Goal: Information Seeking & Learning: Learn about a topic

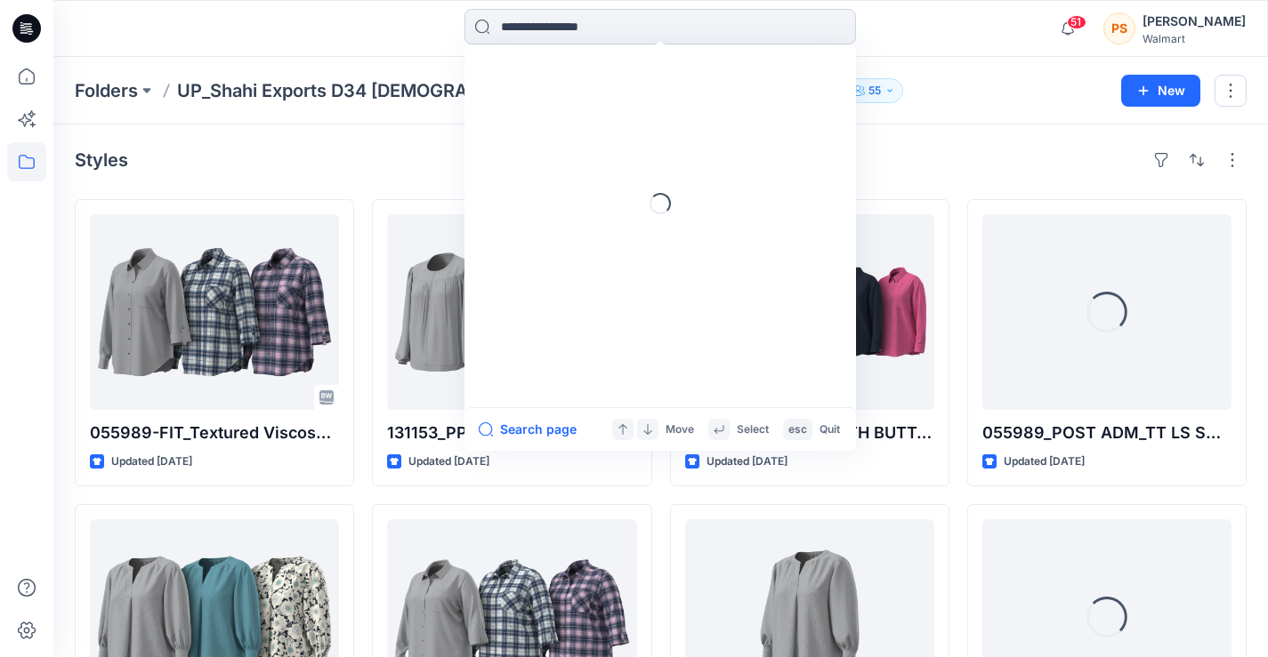
click at [672, 36] on input at bounding box center [659, 27] width 391 height 36
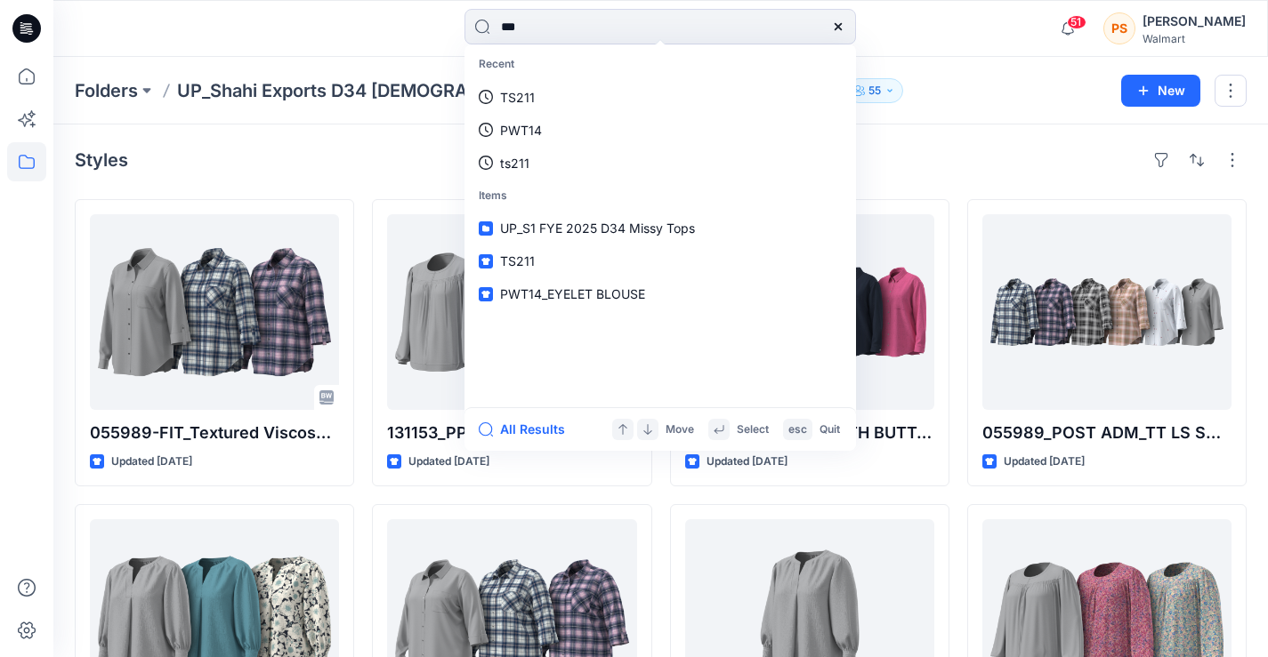
type input "****"
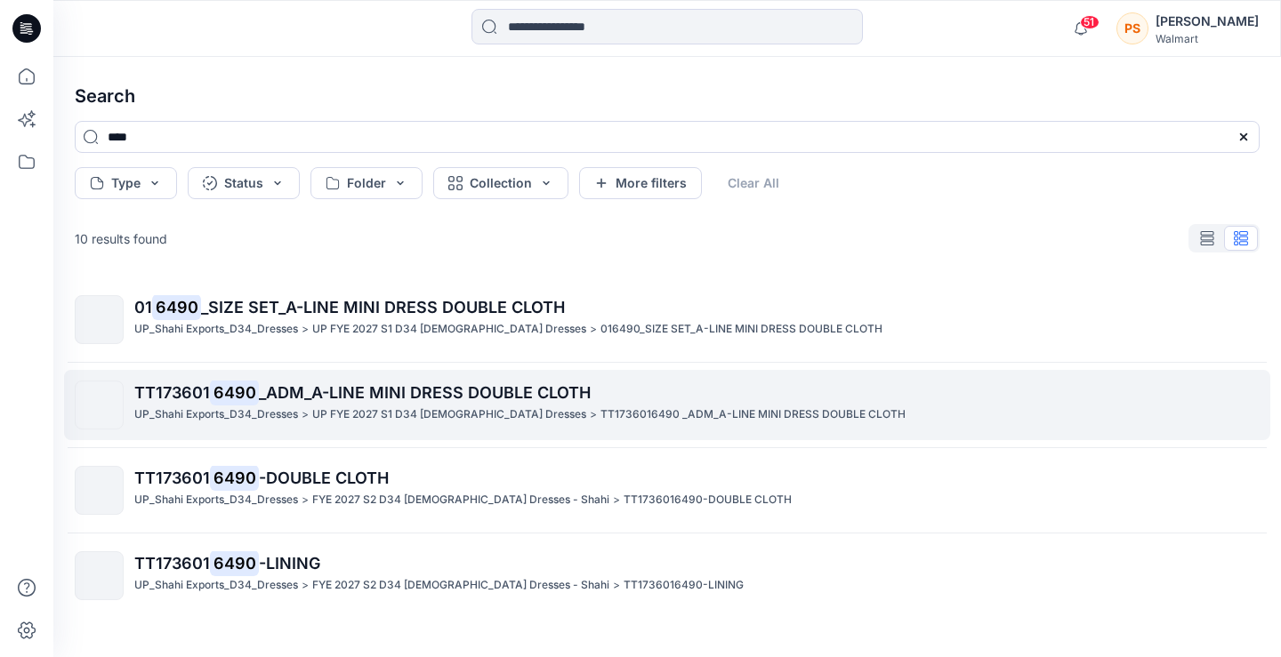
click at [453, 417] on p "UP FYE 2027 S1 D34 [DEMOGRAPHIC_DATA] Dresses" at bounding box center [449, 415] width 274 height 19
click at [453, 417] on div "Search **** Type Status Folder Collection More filters Clear All 10 results fou…" at bounding box center [667, 357] width 1228 height 601
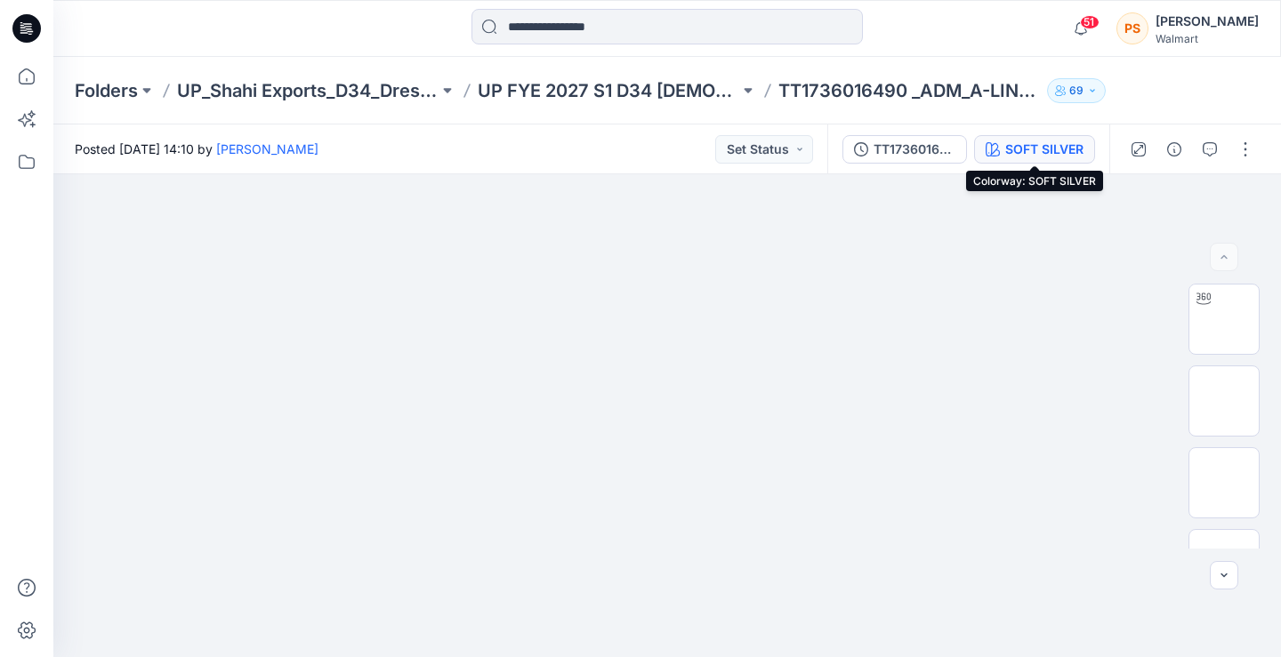
click at [1052, 148] on div "SOFT SILVER" at bounding box center [1044, 150] width 78 height 20
click at [1052, 148] on div at bounding box center [1103, 357] width 356 height 601
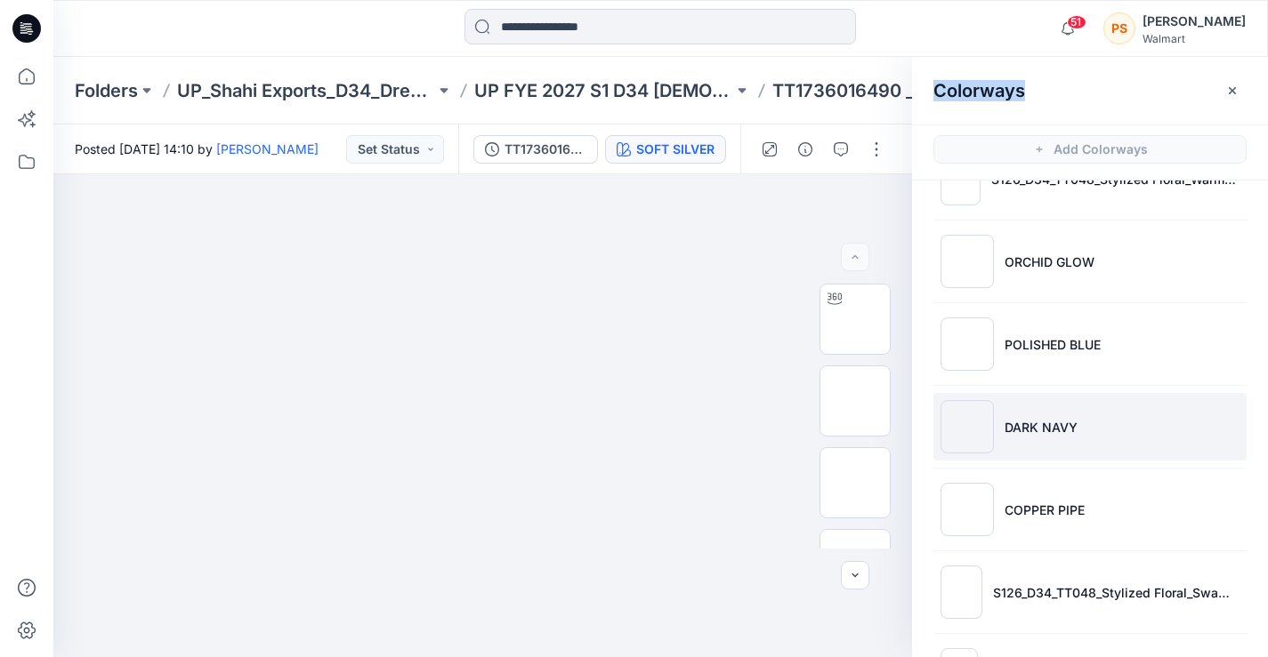
scroll to position [327, 0]
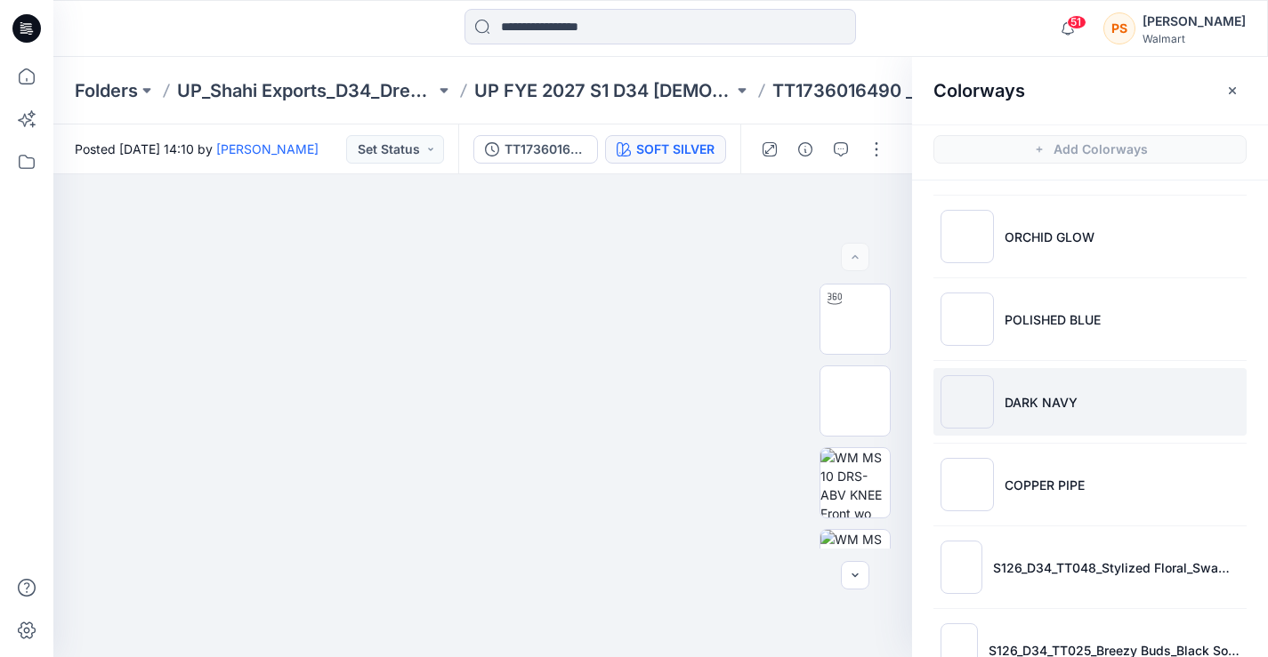
click at [1031, 393] on p "DARK NAVY" at bounding box center [1040, 402] width 73 height 19
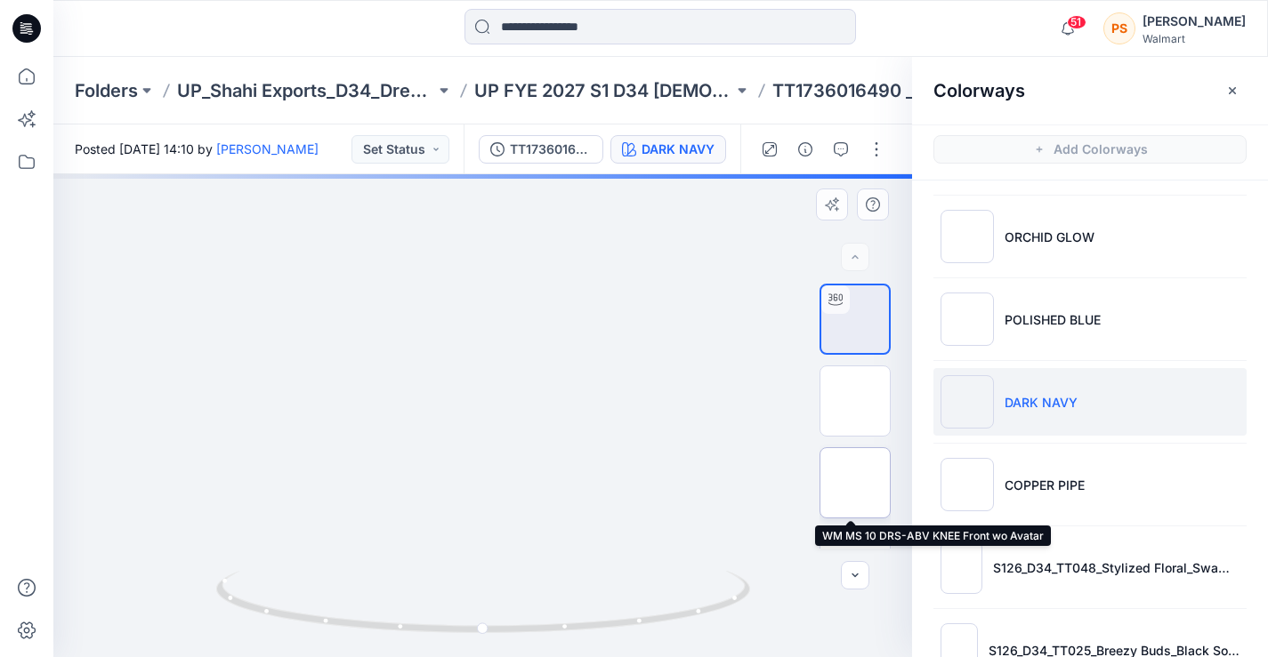
click at [855, 483] on img at bounding box center [855, 483] width 0 height 0
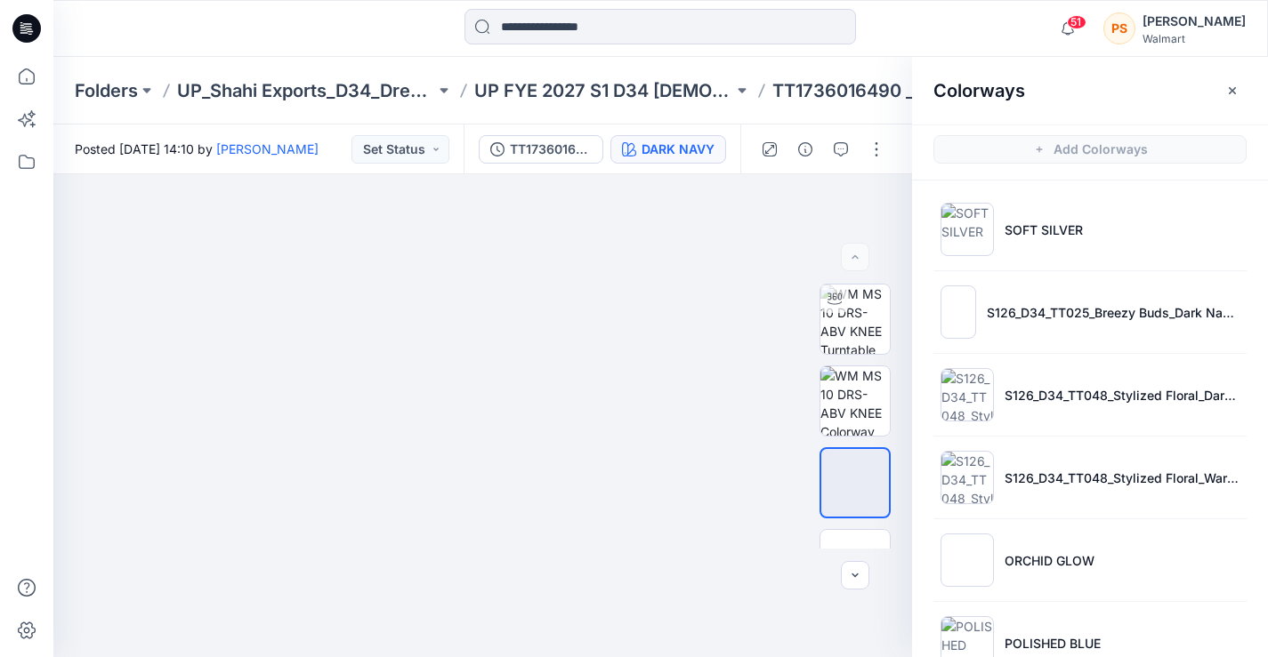
scroll to position [0, 0]
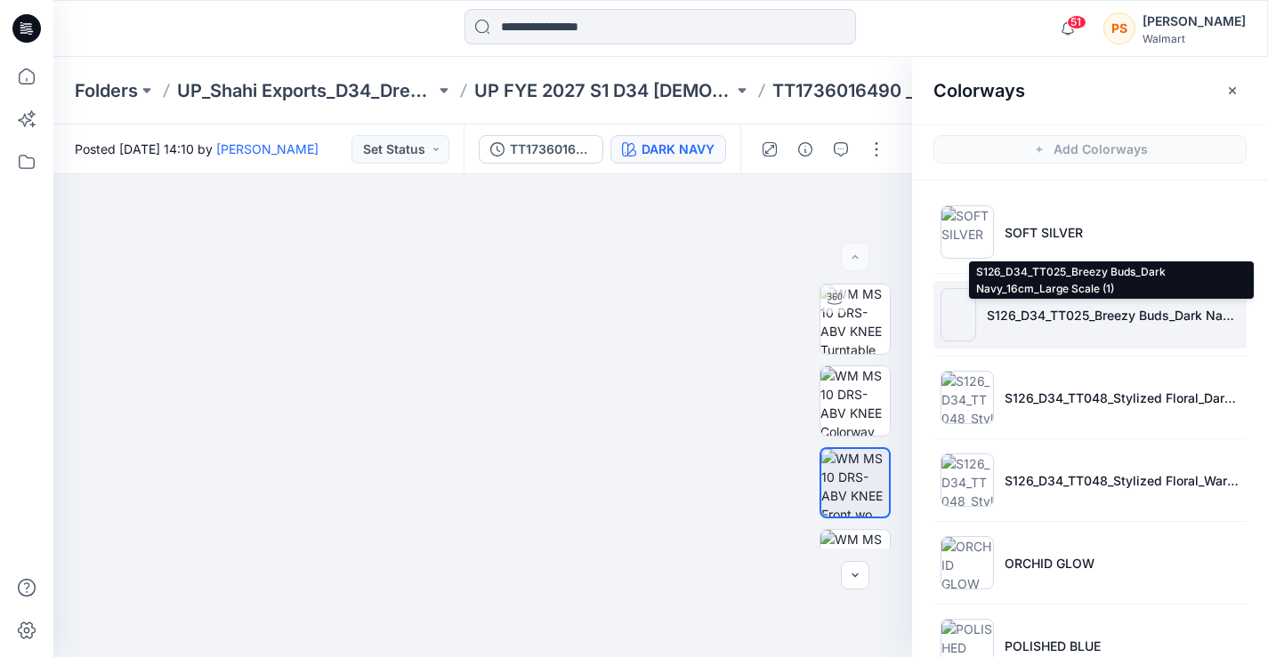
click at [1141, 311] on p "S126_D34_TT025_Breezy Buds_Dark Navy_16cm_Large Scale (1)" at bounding box center [1113, 315] width 253 height 19
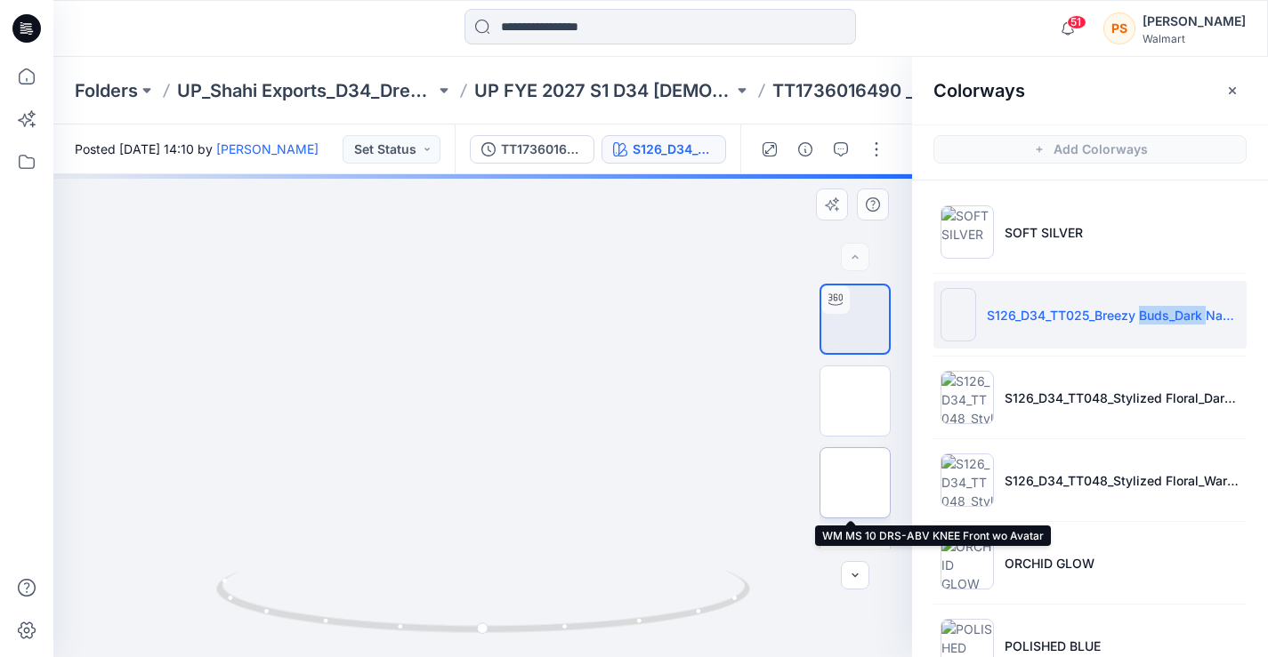
click at [855, 483] on img at bounding box center [855, 483] width 0 height 0
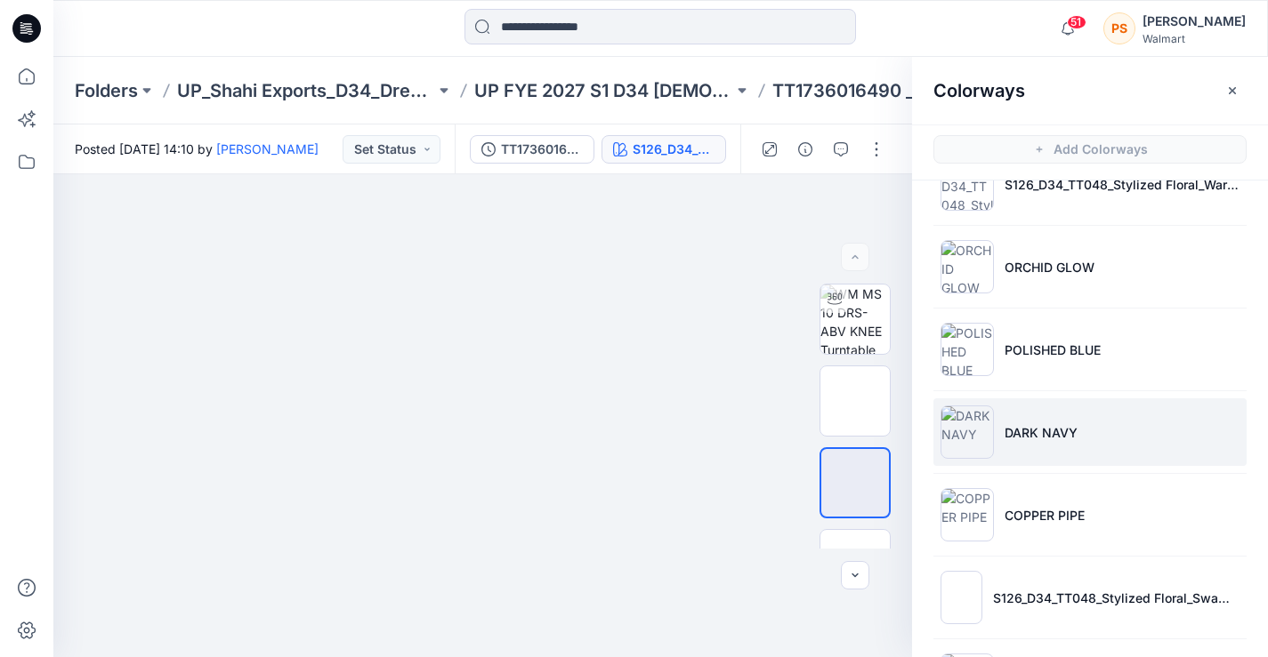
scroll to position [463, 0]
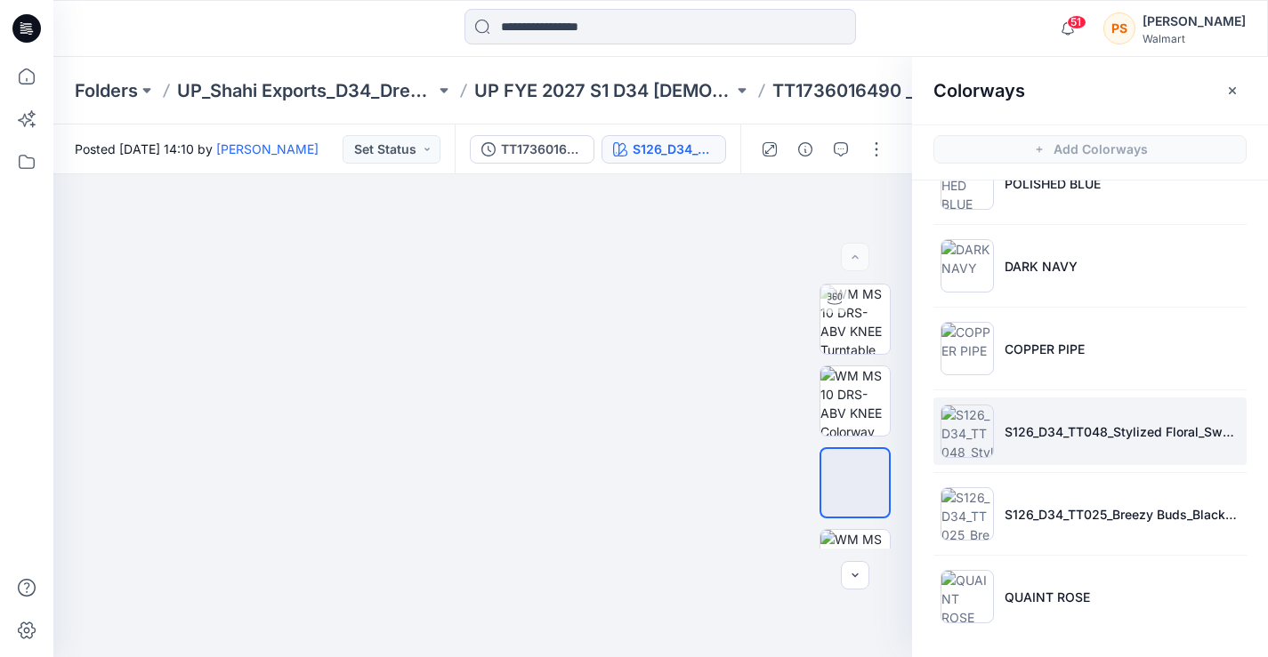
click at [1064, 442] on li "S126_D34_TT048_Stylized Floral_Swamp Olive_64cm" at bounding box center [1089, 432] width 313 height 68
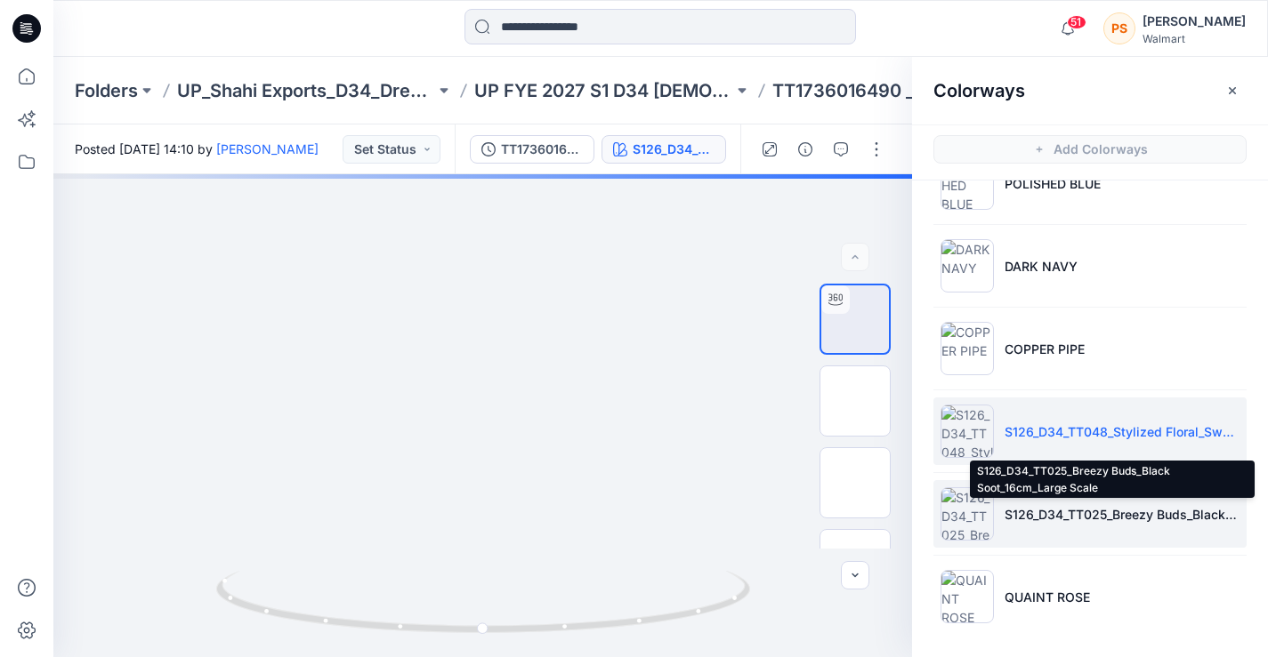
scroll to position [5, 0]
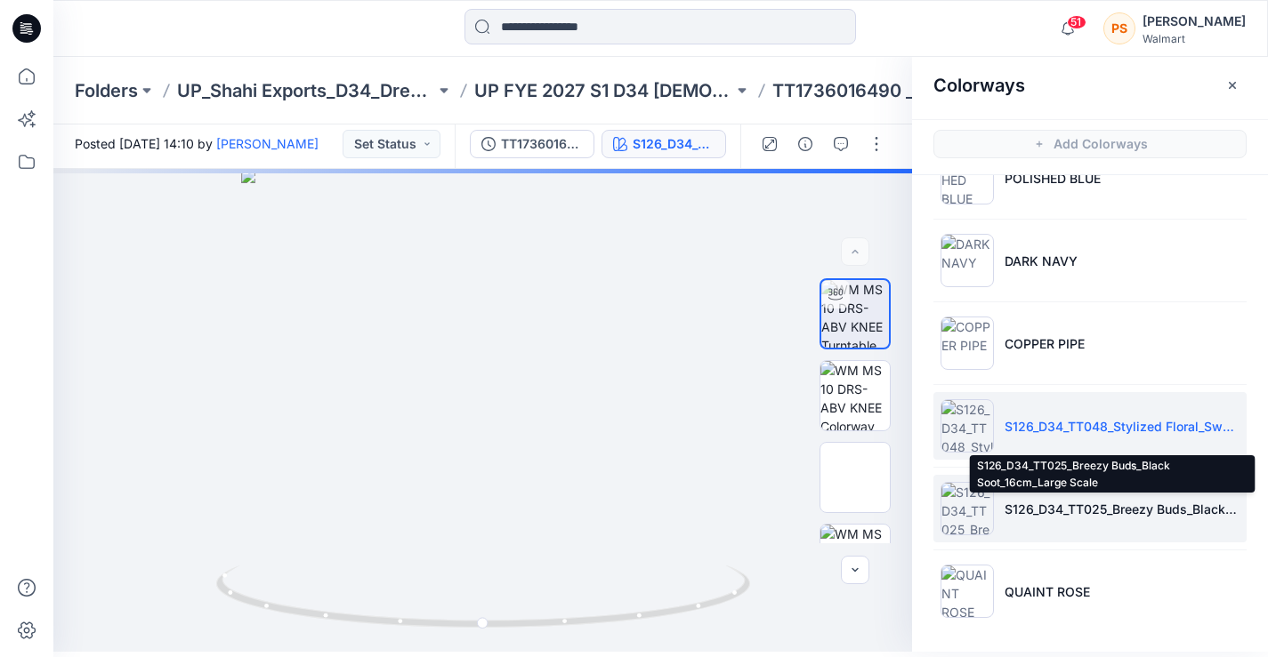
click at [1153, 506] on p "S126_D34_TT025_Breezy Buds_Black Soot_16cm_Large Scale" at bounding box center [1121, 509] width 235 height 19
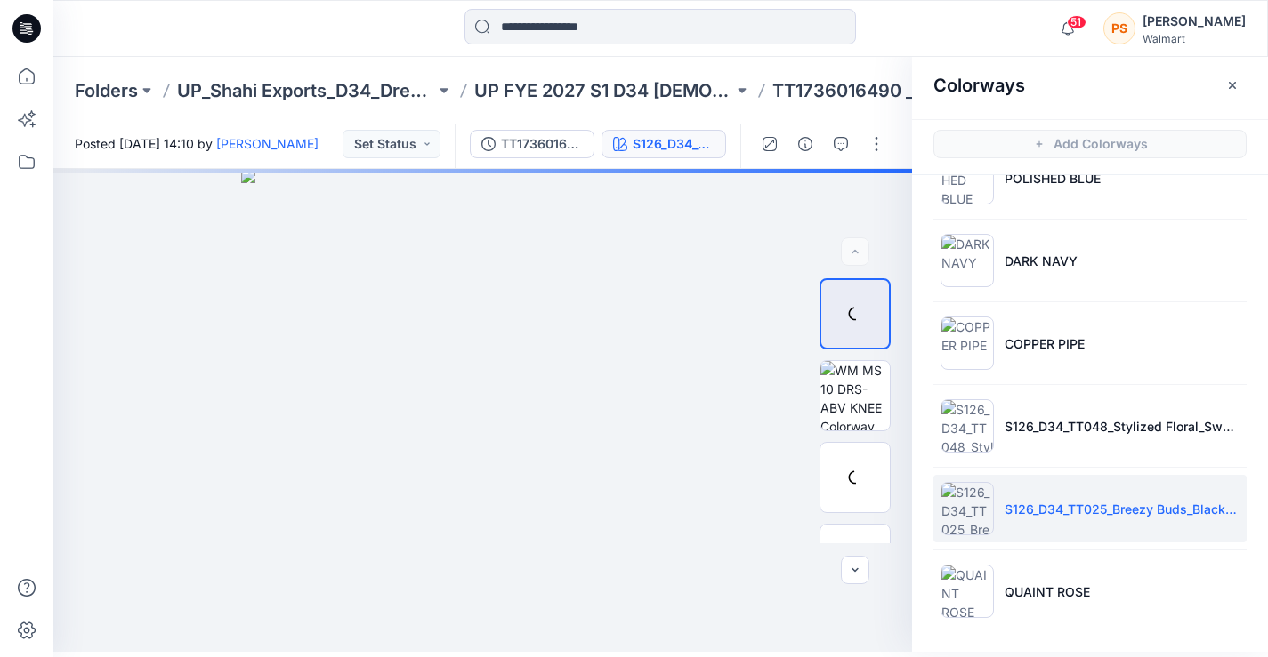
click at [1090, 512] on p "S126_D34_TT025_Breezy Buds_Black Soot_16cm_Large Scale" at bounding box center [1121, 509] width 235 height 19
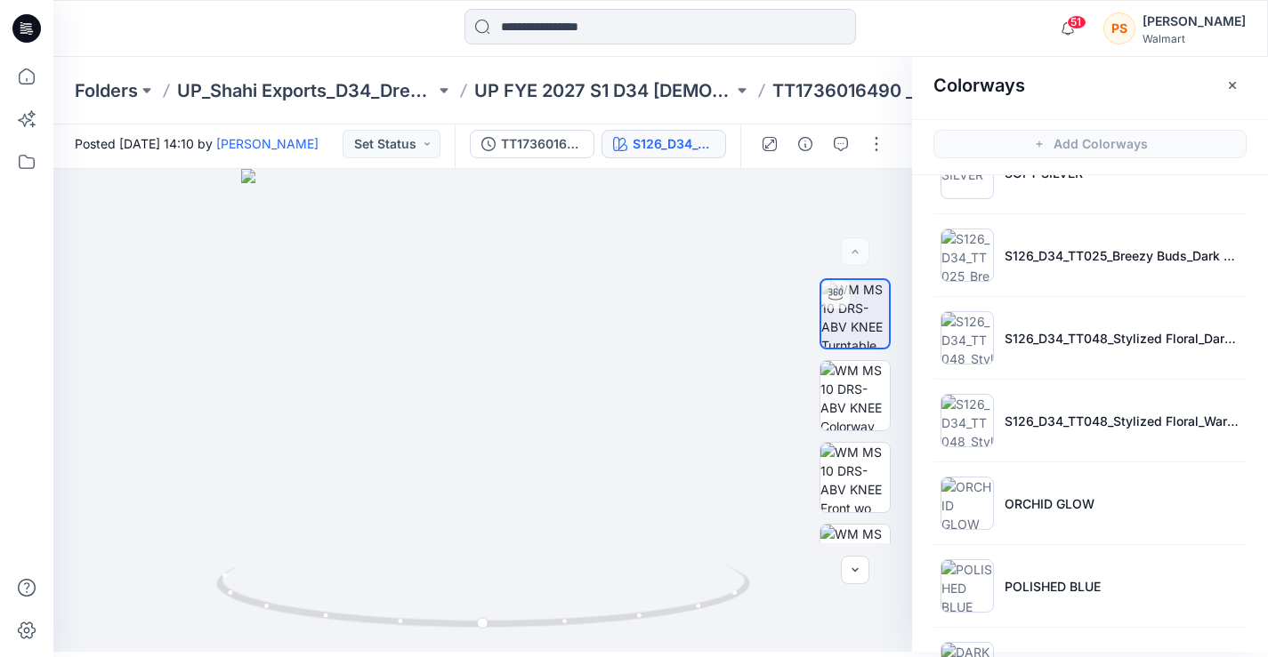
scroll to position [0, 0]
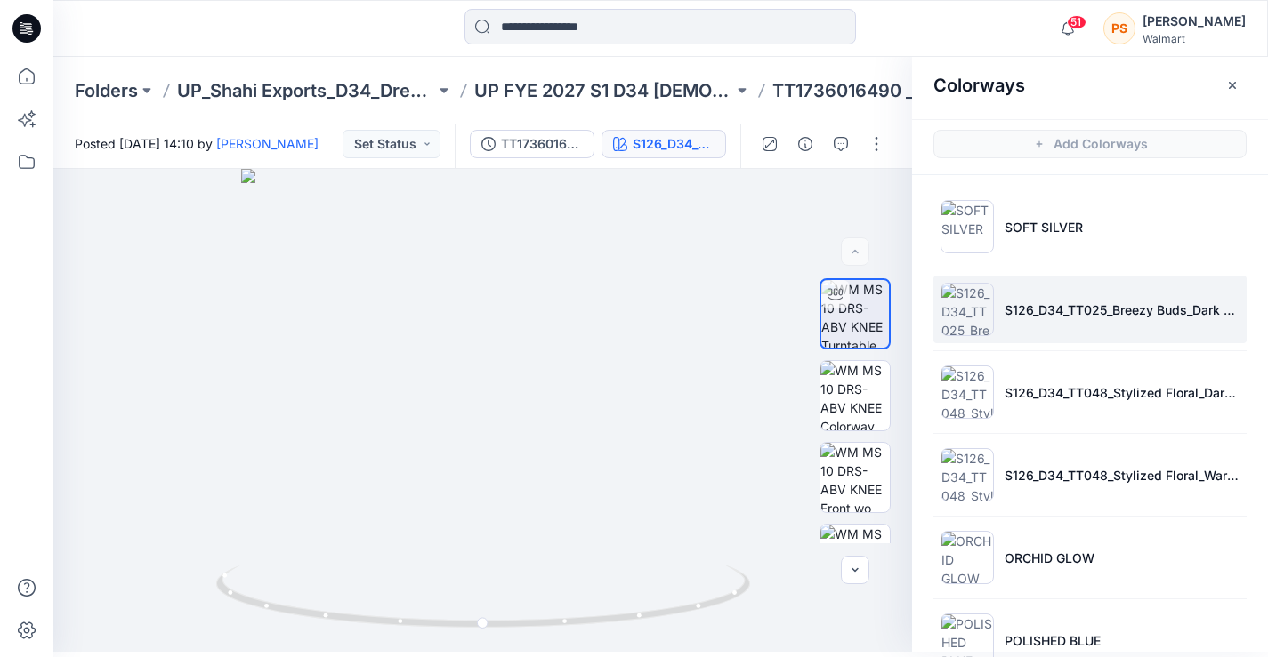
click at [1075, 336] on li "S126_D34_TT025_Breezy Buds_Dark Navy_16cm_Large Scale (1)" at bounding box center [1089, 310] width 313 height 68
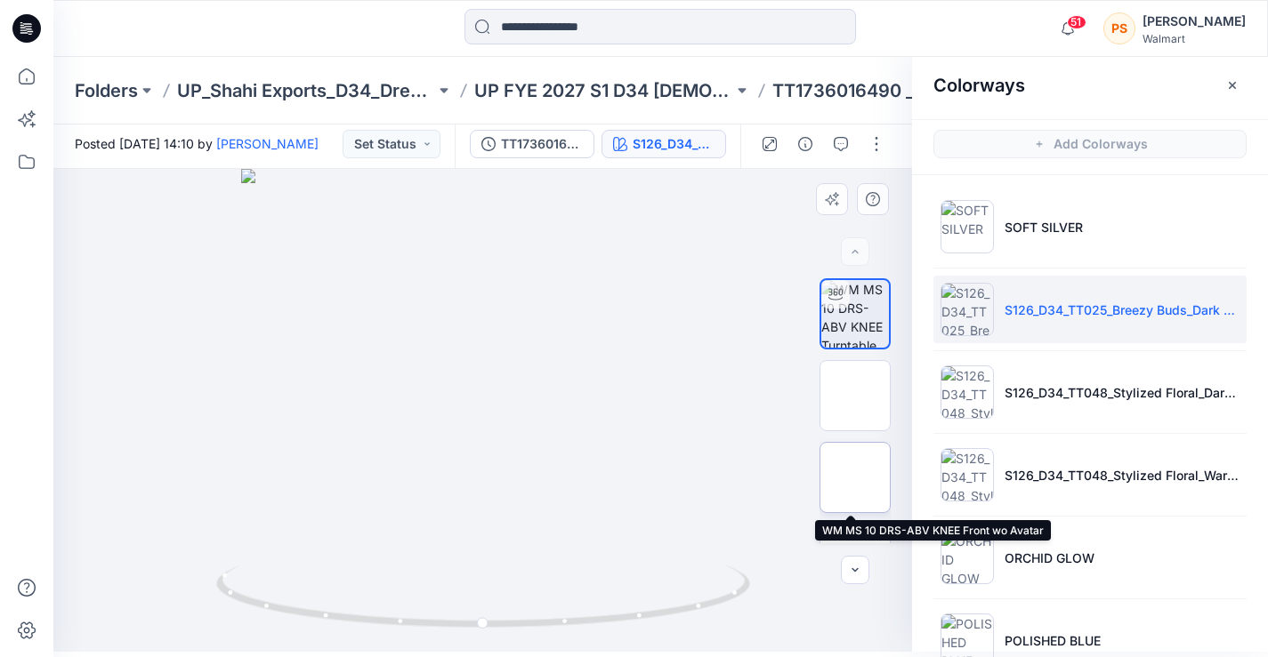
click at [855, 478] on img at bounding box center [855, 478] width 0 height 0
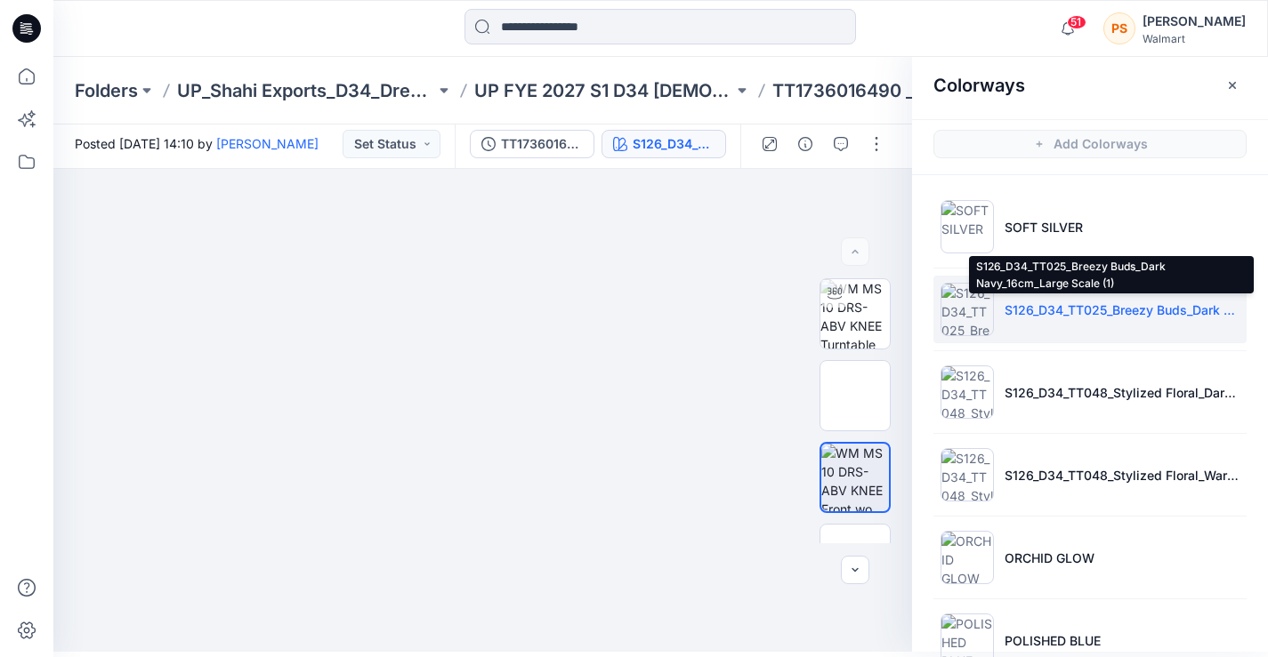
click at [1098, 312] on p "S126_D34_TT025_Breezy Buds_Dark Navy_16cm_Large Scale (1)" at bounding box center [1121, 310] width 235 height 19
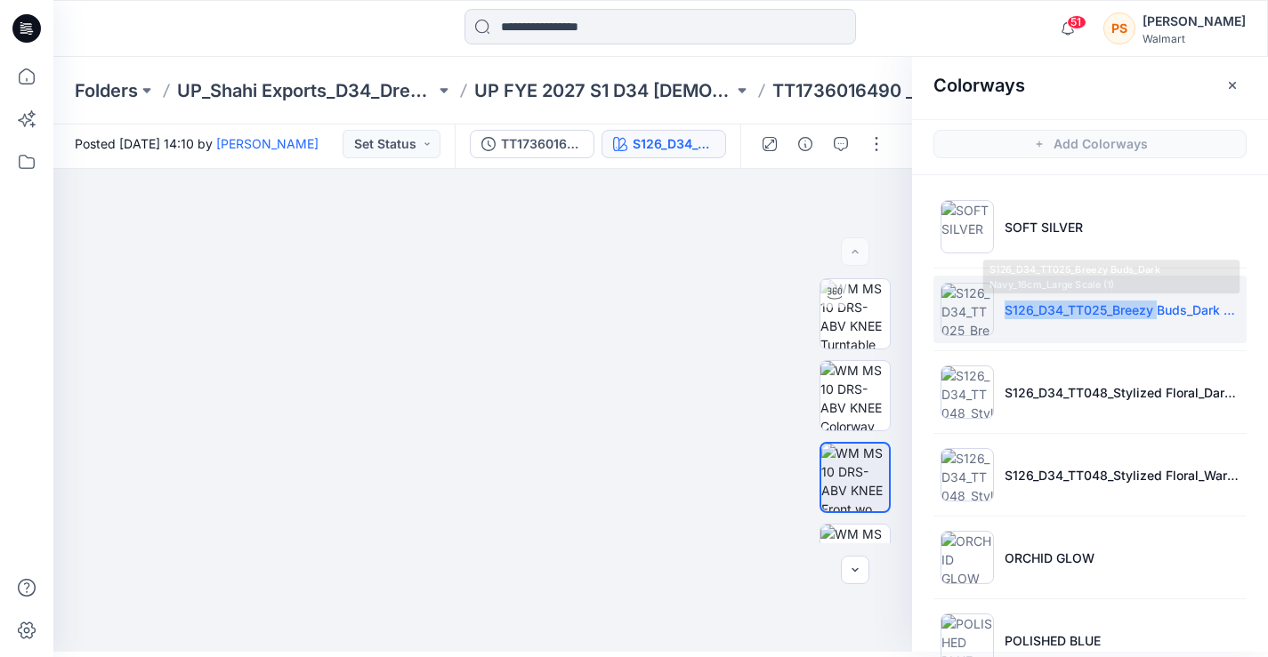
click at [1098, 312] on p "S126_D34_TT025_Breezy Buds_Dark Navy_16cm_Large Scale (1)" at bounding box center [1121, 310] width 235 height 19
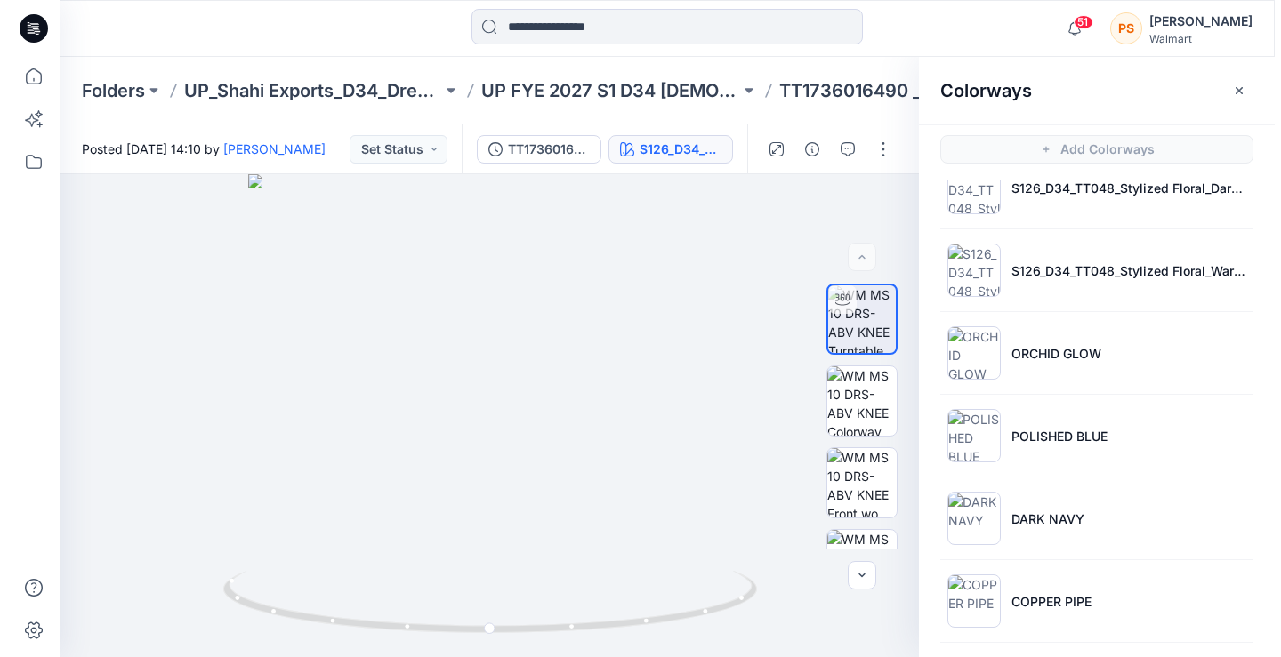
scroll to position [196, 0]
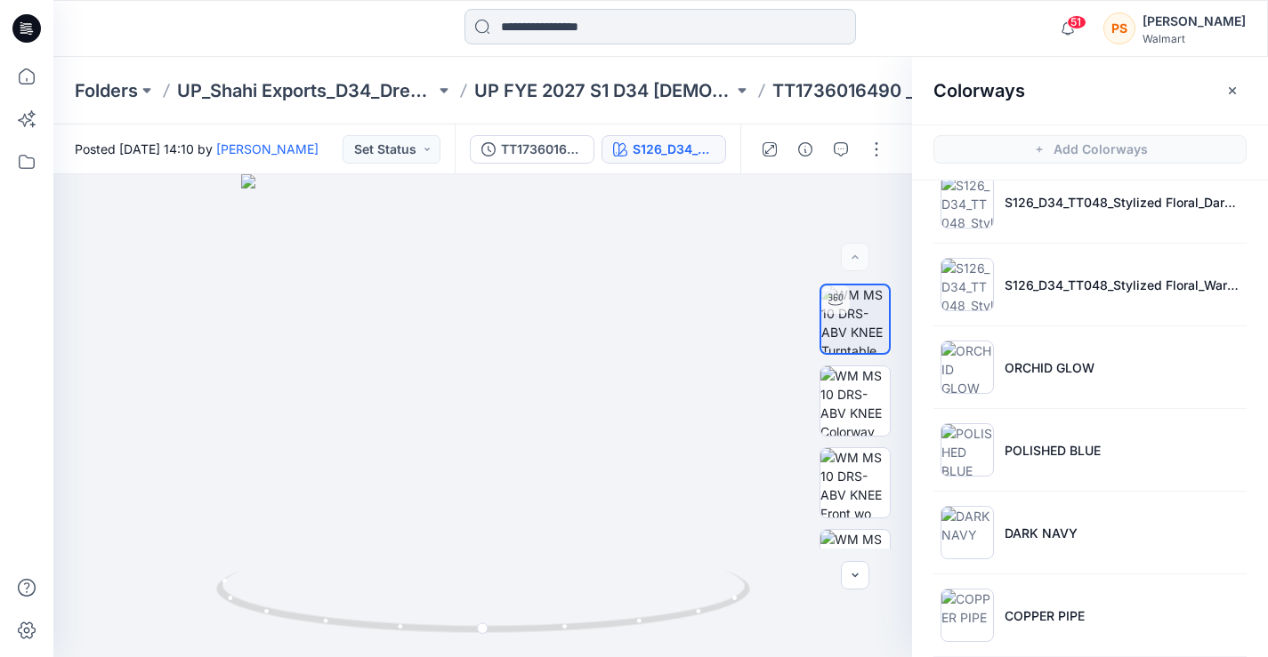
click at [539, 26] on input at bounding box center [659, 27] width 391 height 36
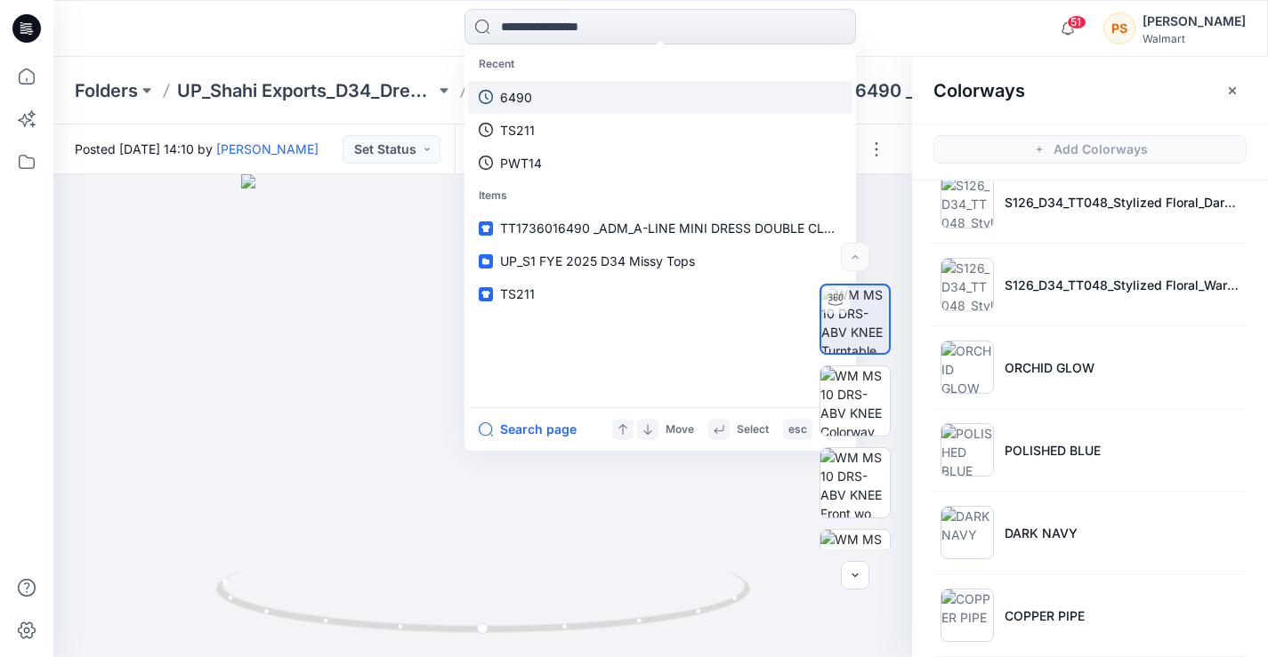
click at [534, 96] on link "6490" at bounding box center [660, 97] width 384 height 33
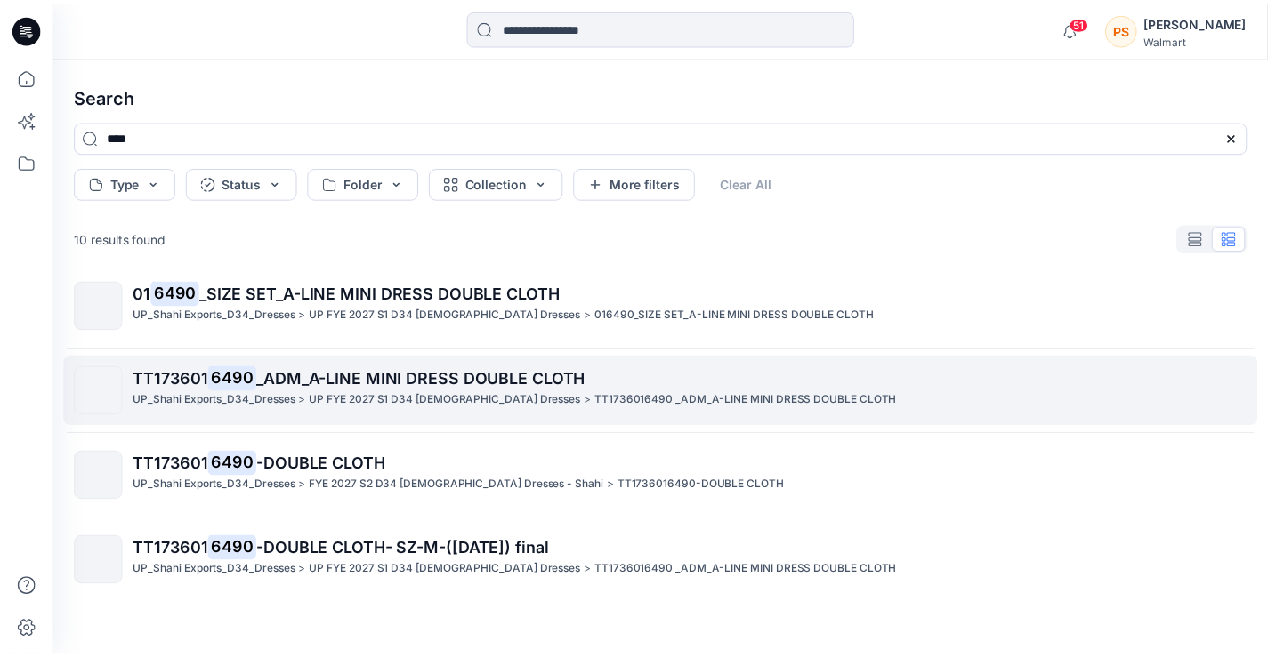
scroll to position [385, 0]
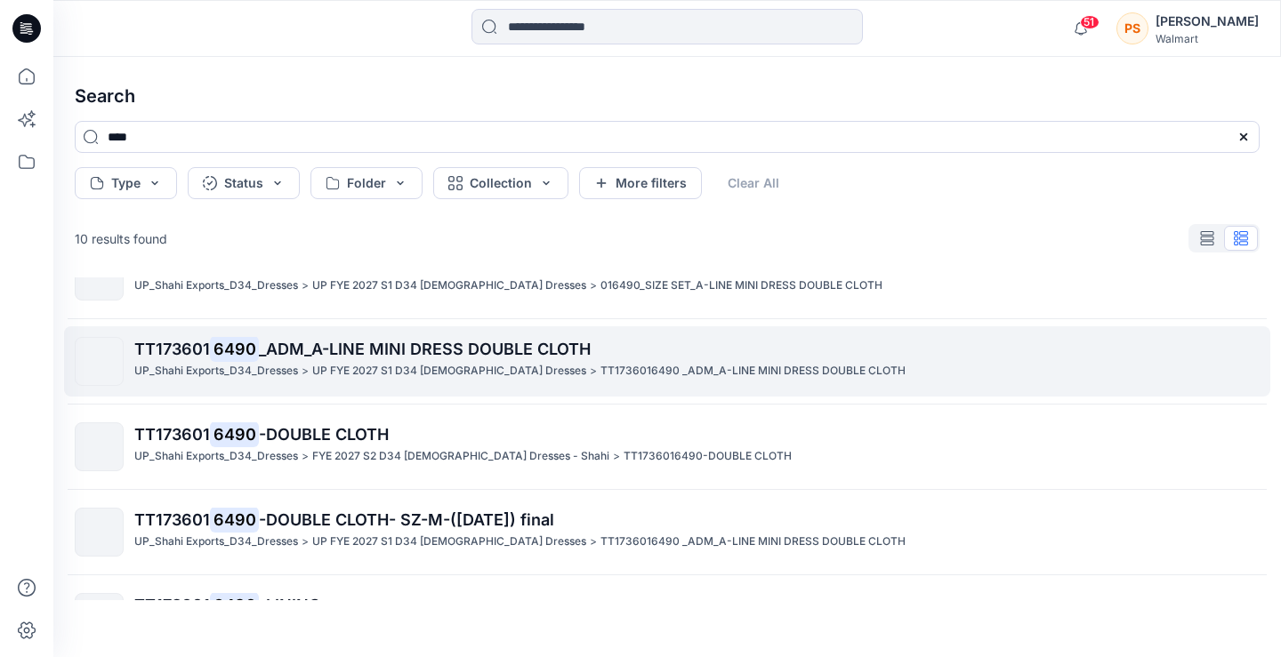
click at [407, 347] on span "_ADM_A-LINE MINI DRESS DOUBLE CLOTH" at bounding box center [425, 349] width 332 height 19
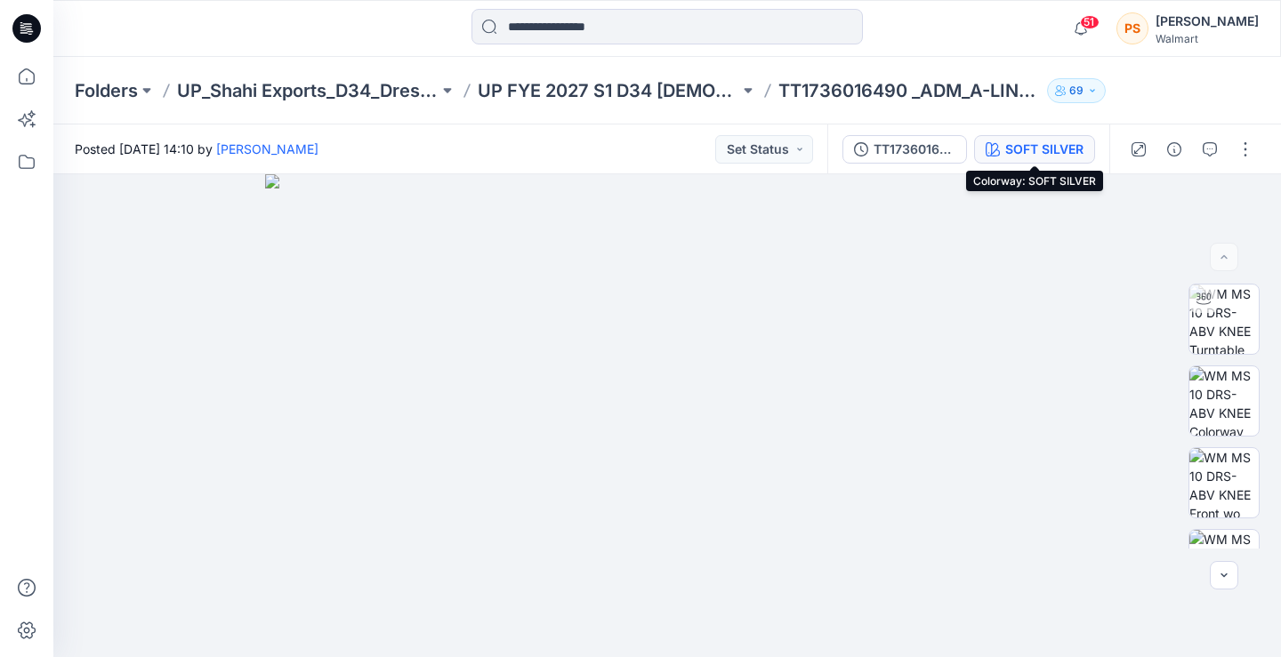
click at [1044, 146] on div "SOFT SILVER" at bounding box center [1044, 150] width 78 height 20
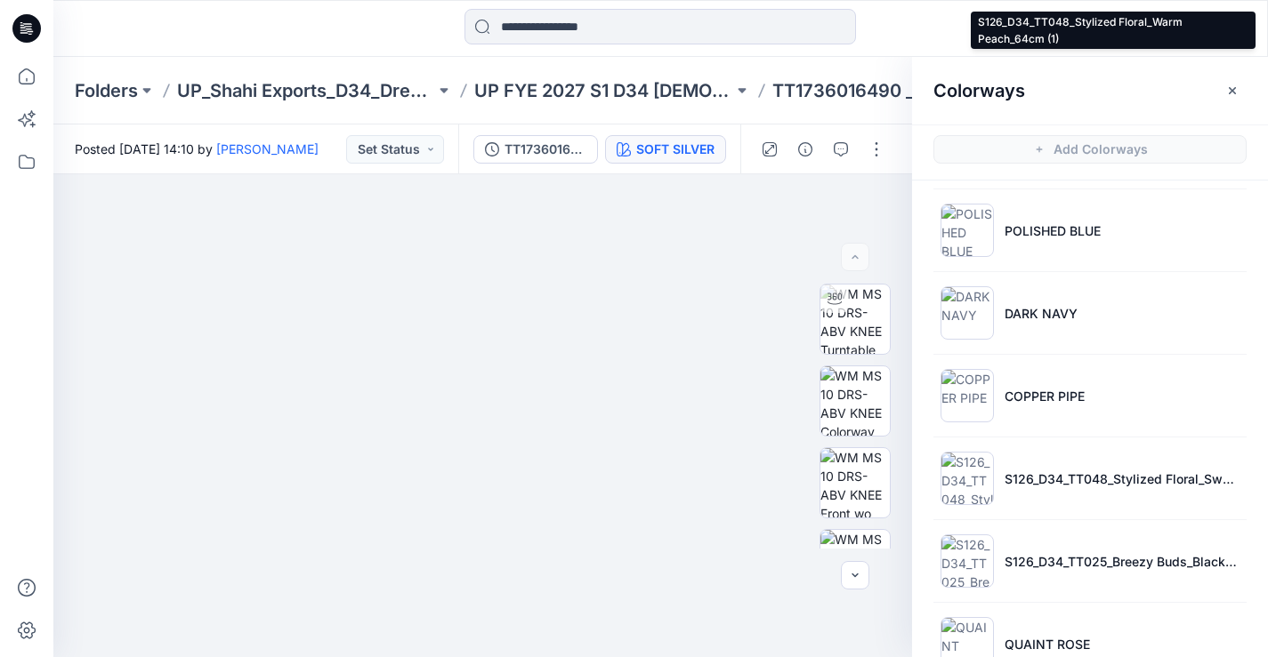
scroll to position [463, 0]
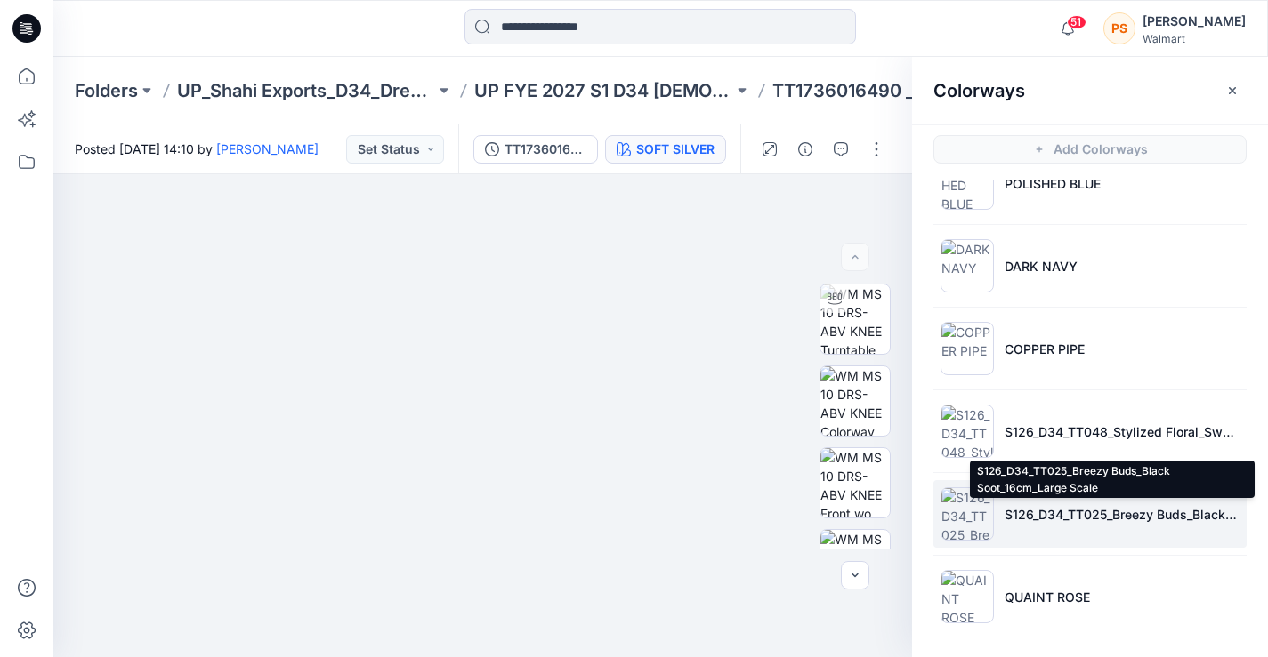
click at [1071, 512] on p "S126_D34_TT025_Breezy Buds_Black Soot_16cm_Large Scale" at bounding box center [1121, 514] width 235 height 19
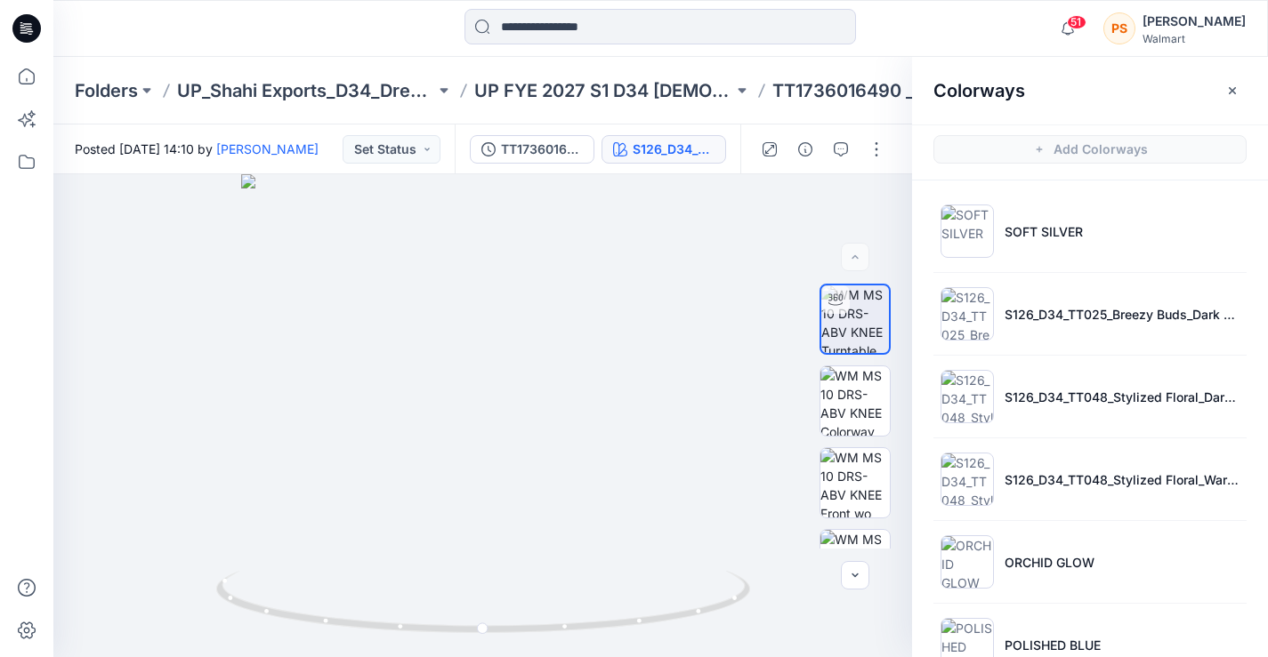
scroll to position [0, 0]
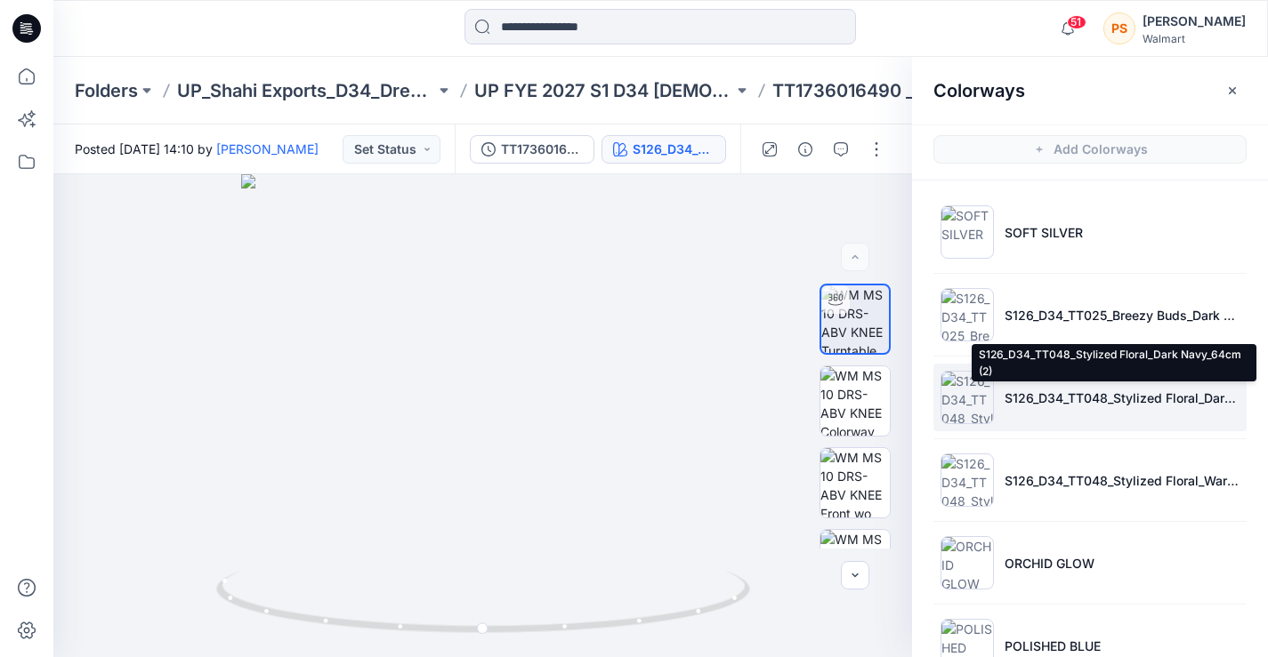
click at [1063, 391] on p "S126_D34_TT048_Stylized Floral_Dark Navy_64cm (2)" at bounding box center [1121, 398] width 235 height 19
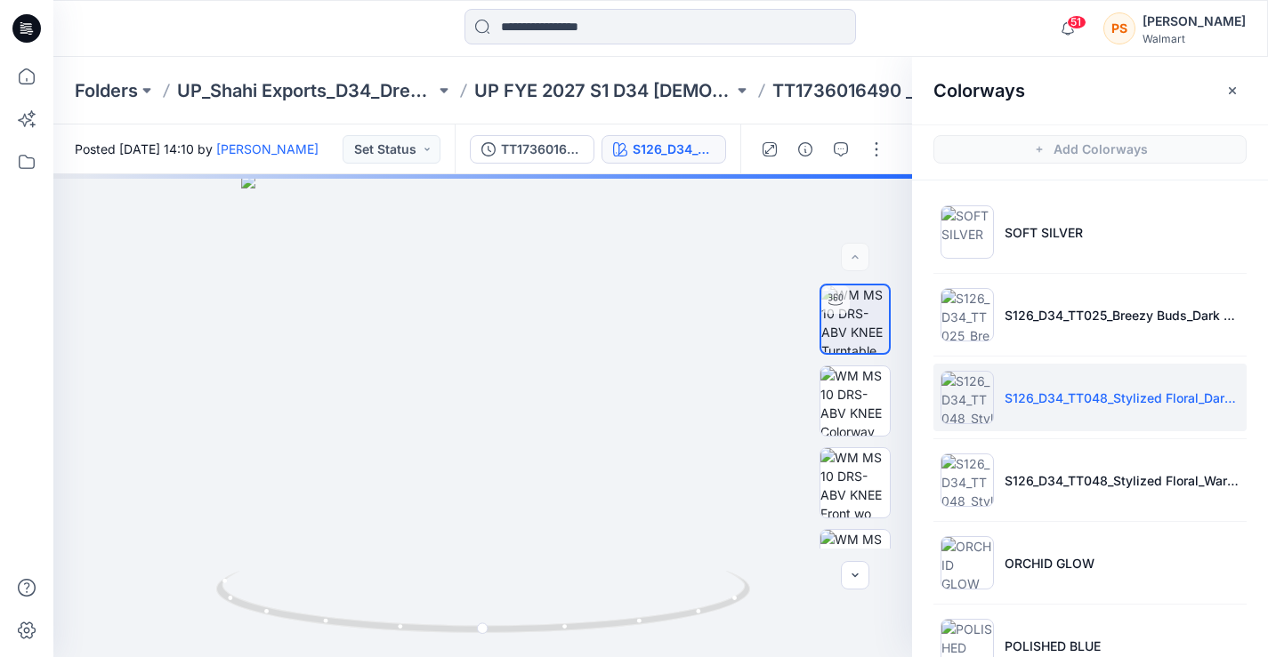
click at [1161, 393] on p "S126_D34_TT048_Stylized Floral_Dark Navy_64cm (2)" at bounding box center [1121, 398] width 235 height 19
click at [1165, 400] on p "S126_D34_TT048_Stylized Floral_Dark Navy_64cm (2)" at bounding box center [1121, 398] width 235 height 19
click at [1106, 399] on p "S126_D34_TT048_Stylized Floral_Dark Navy_64cm (2)" at bounding box center [1121, 398] width 235 height 19
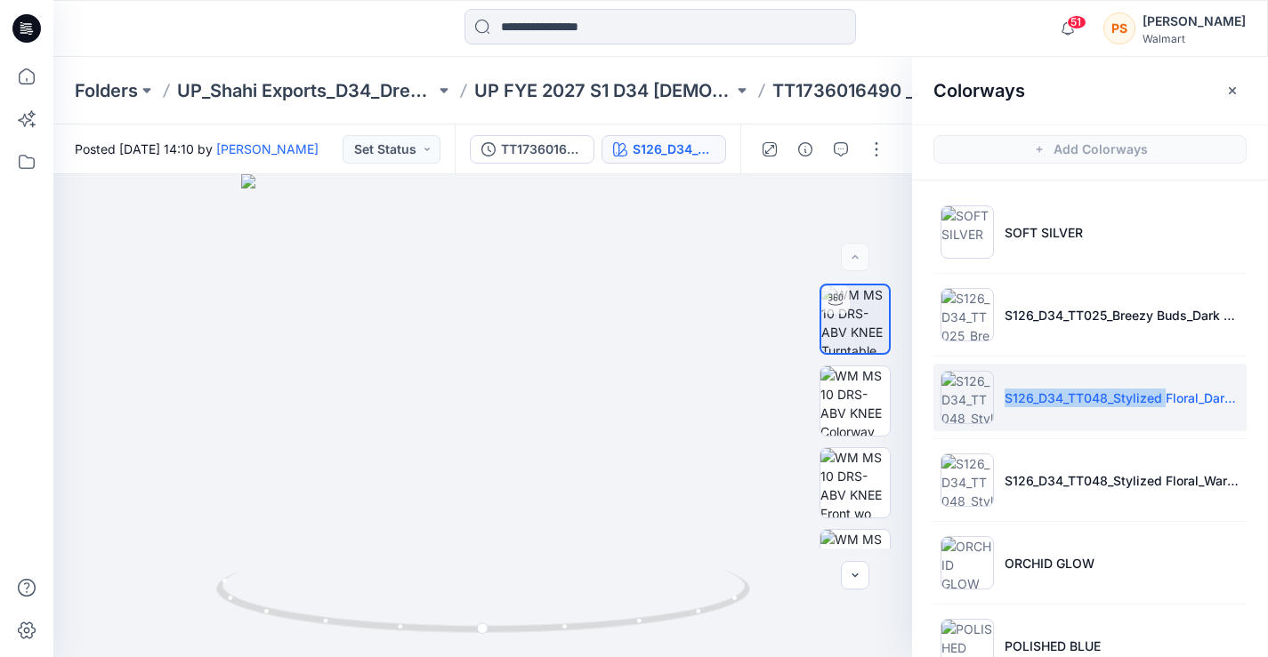
click at [1106, 399] on p "S126_D34_TT048_Stylized Floral_Dark Navy_64cm (2)" at bounding box center [1121, 398] width 235 height 19
click at [528, 24] on input at bounding box center [659, 27] width 391 height 36
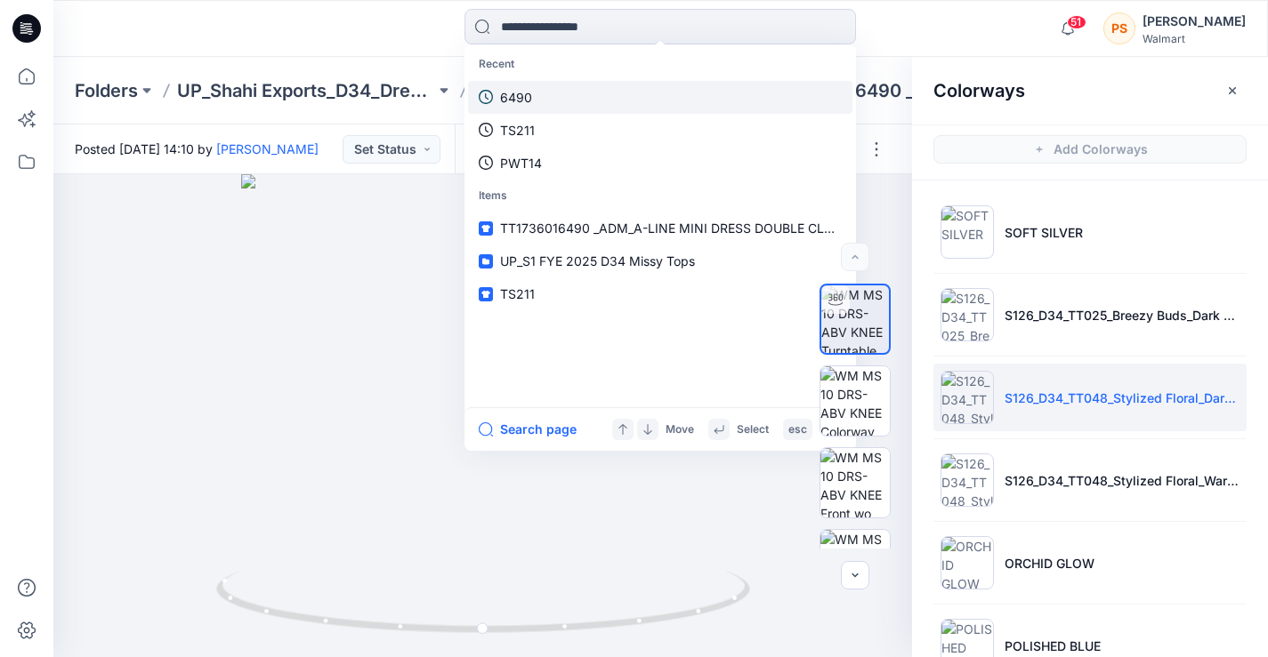
click at [557, 96] on link "6490" at bounding box center [660, 97] width 384 height 33
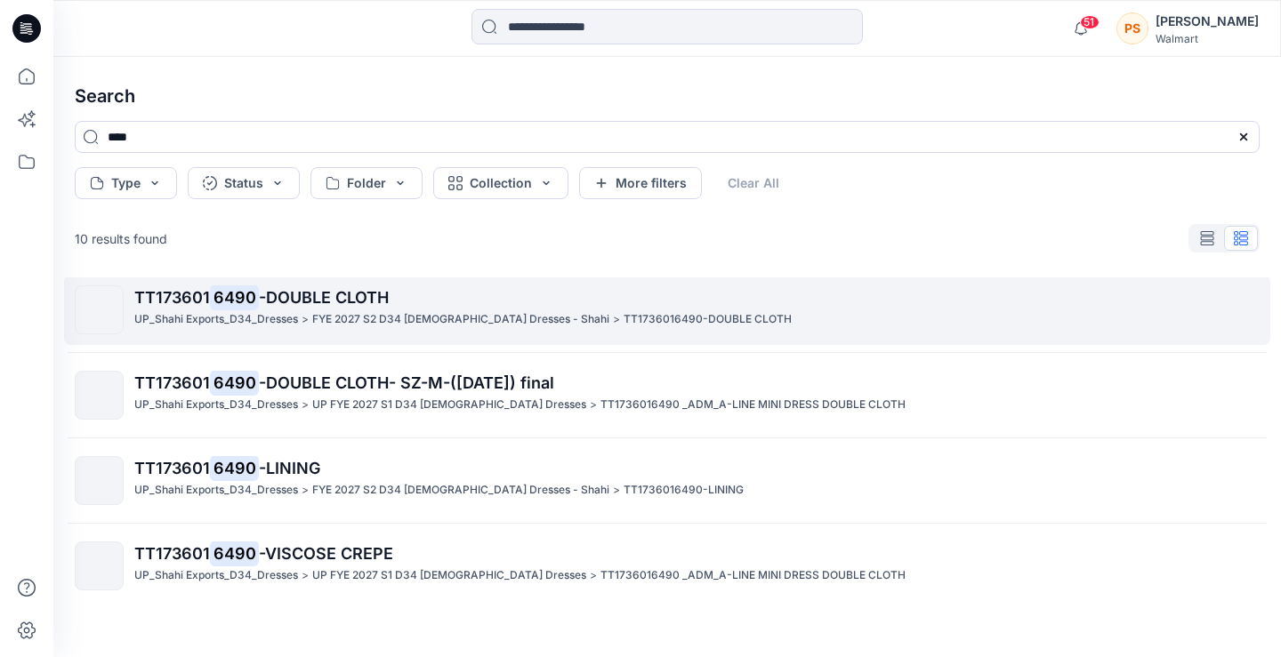
scroll to position [531, 0]
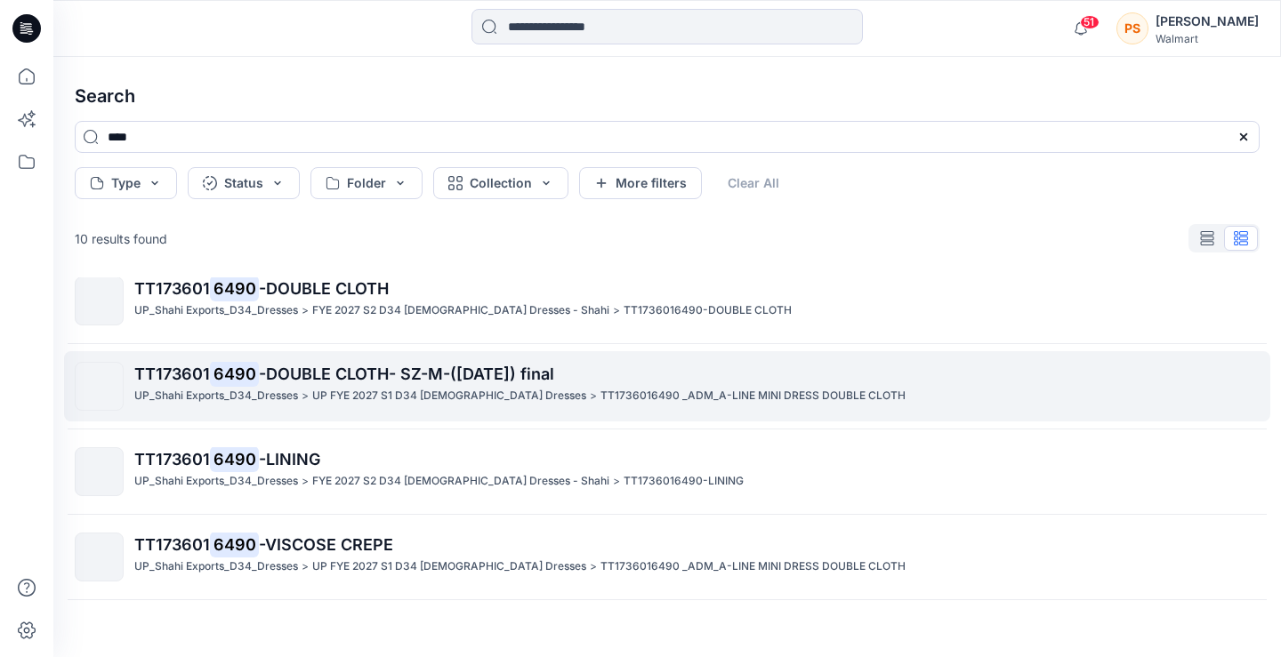
click at [294, 391] on p "UP_Shahi Exports_D34_Dresses" at bounding box center [216, 396] width 164 height 19
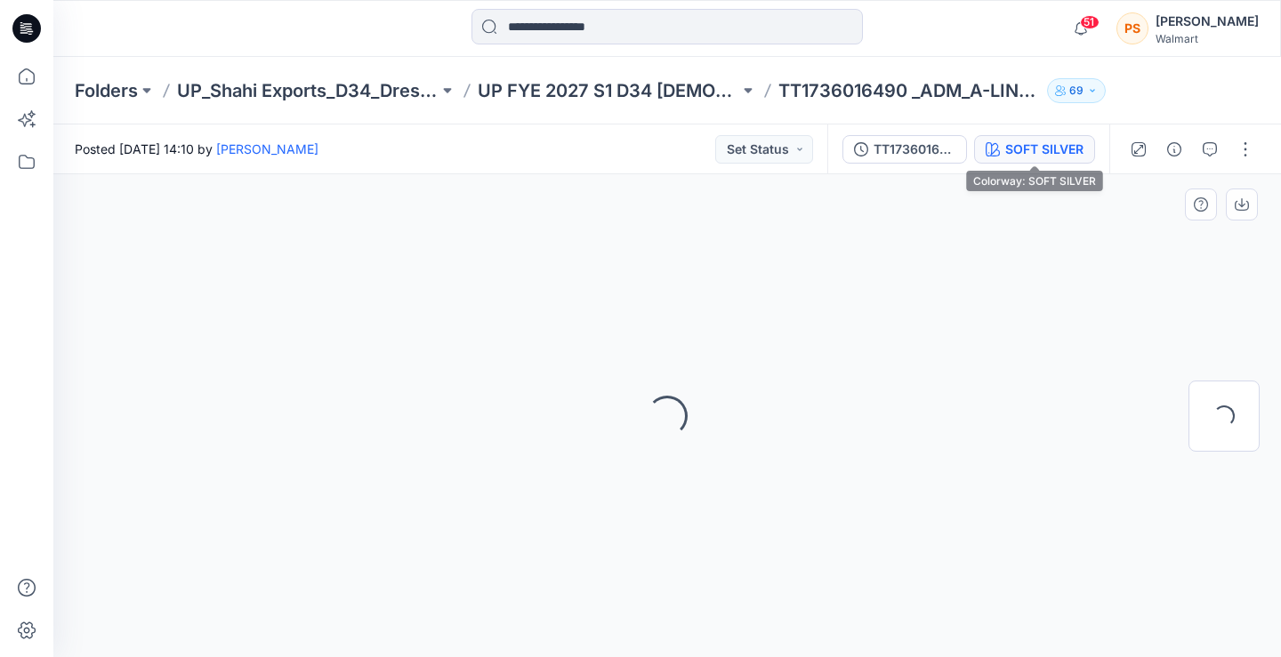
click at [1028, 155] on div "SOFT SILVER" at bounding box center [1044, 150] width 78 height 20
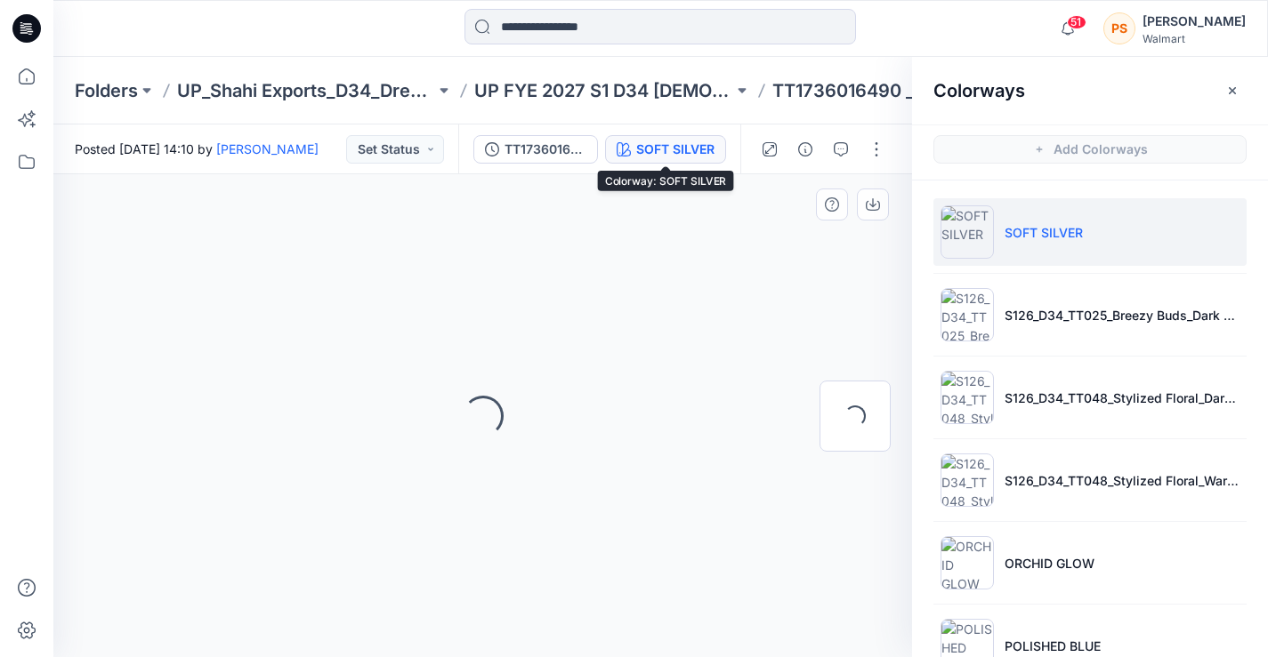
click at [1028, 155] on span "Add Colorways" at bounding box center [1090, 150] width 356 height 50
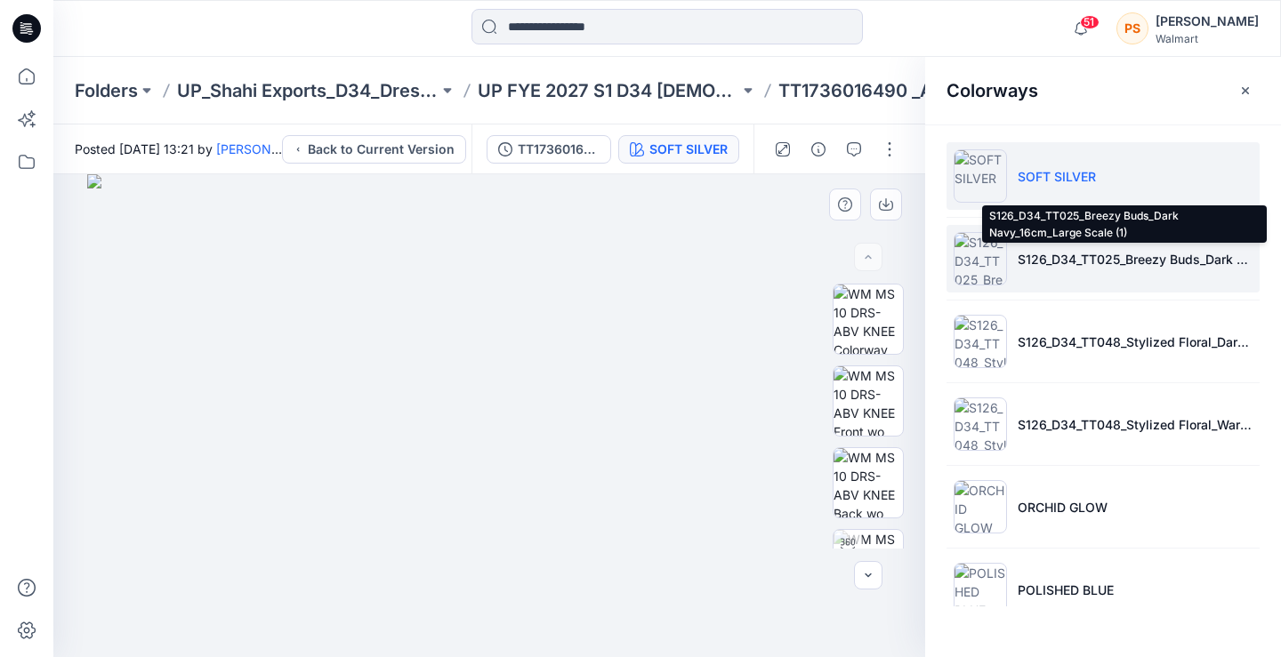
click at [1066, 266] on p "S126_D34_TT025_Breezy Buds_Dark Navy_16cm_Large Scale (1)" at bounding box center [1135, 259] width 235 height 19
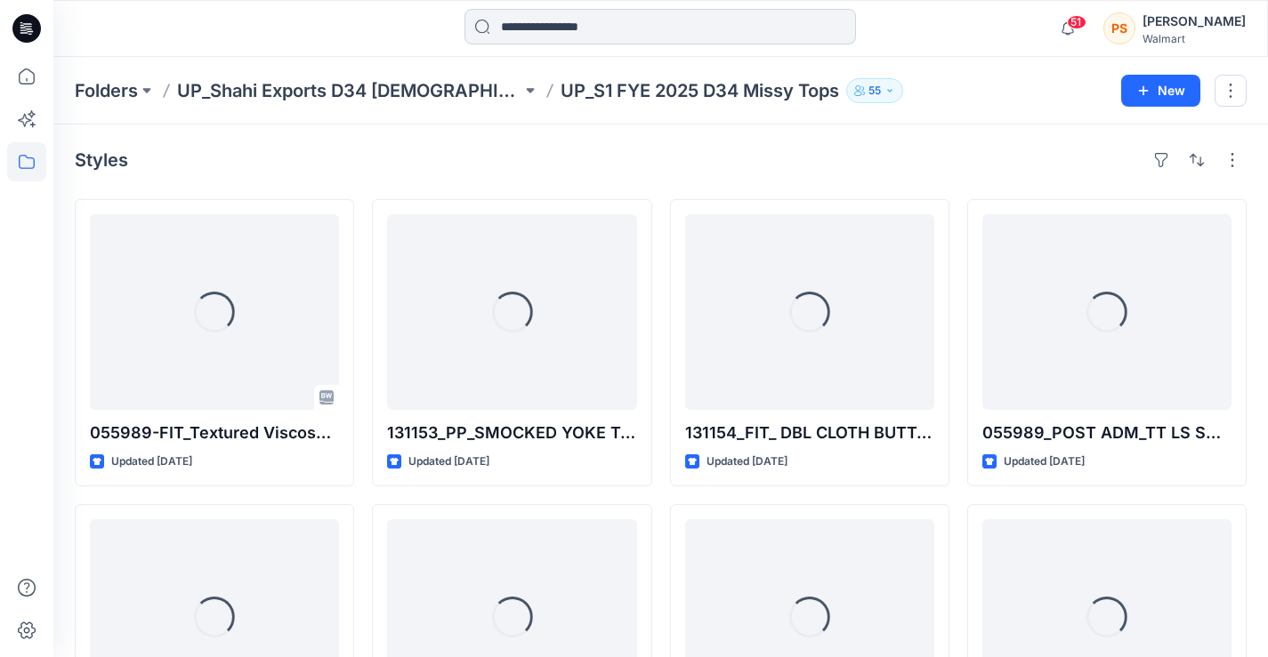
click at [628, 25] on input at bounding box center [659, 27] width 391 height 36
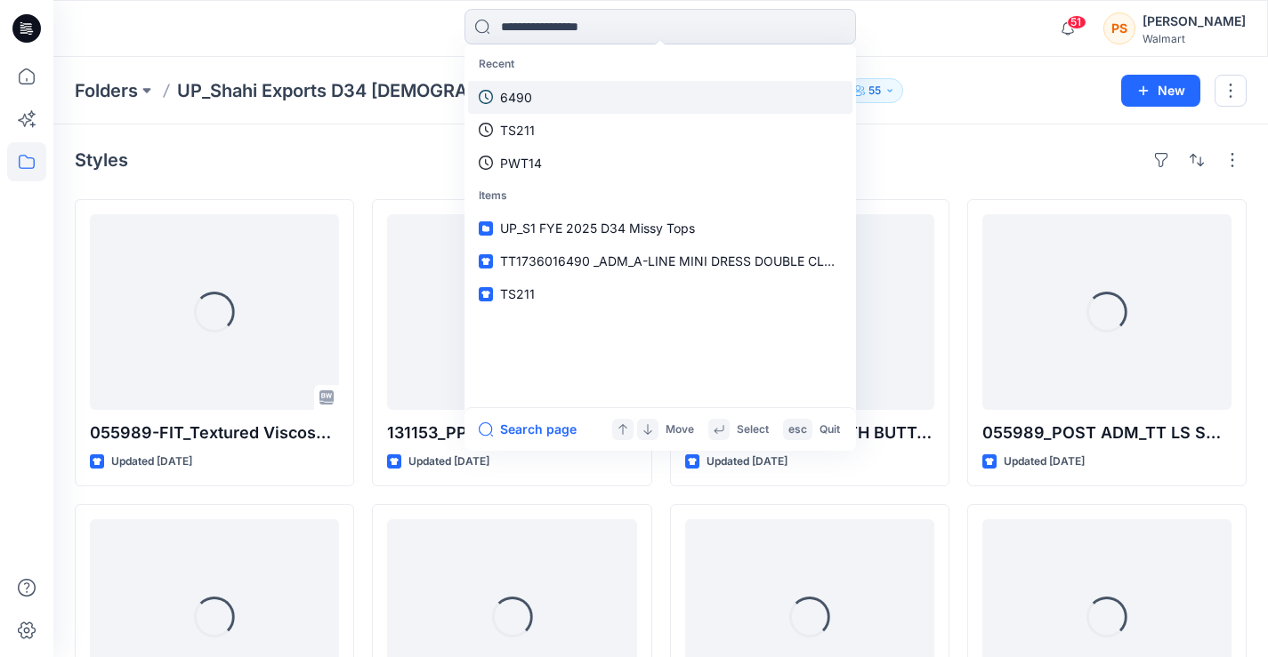
click at [609, 96] on link "6490" at bounding box center [660, 97] width 384 height 33
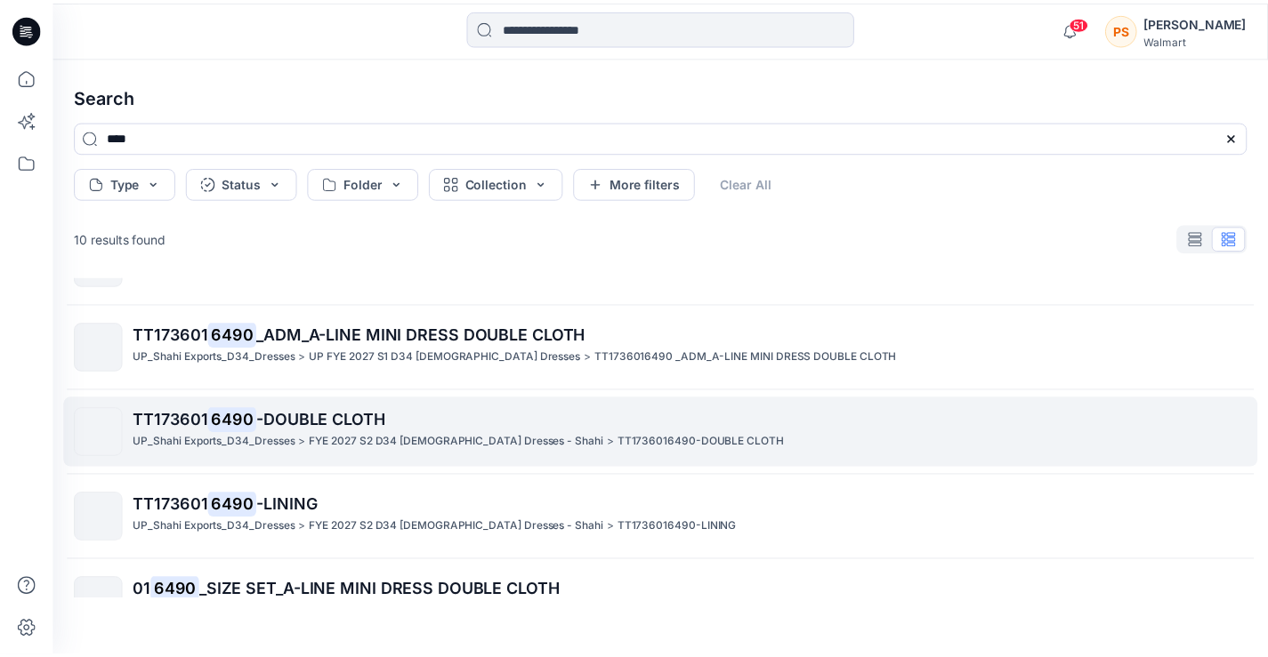
scroll to position [60, 0]
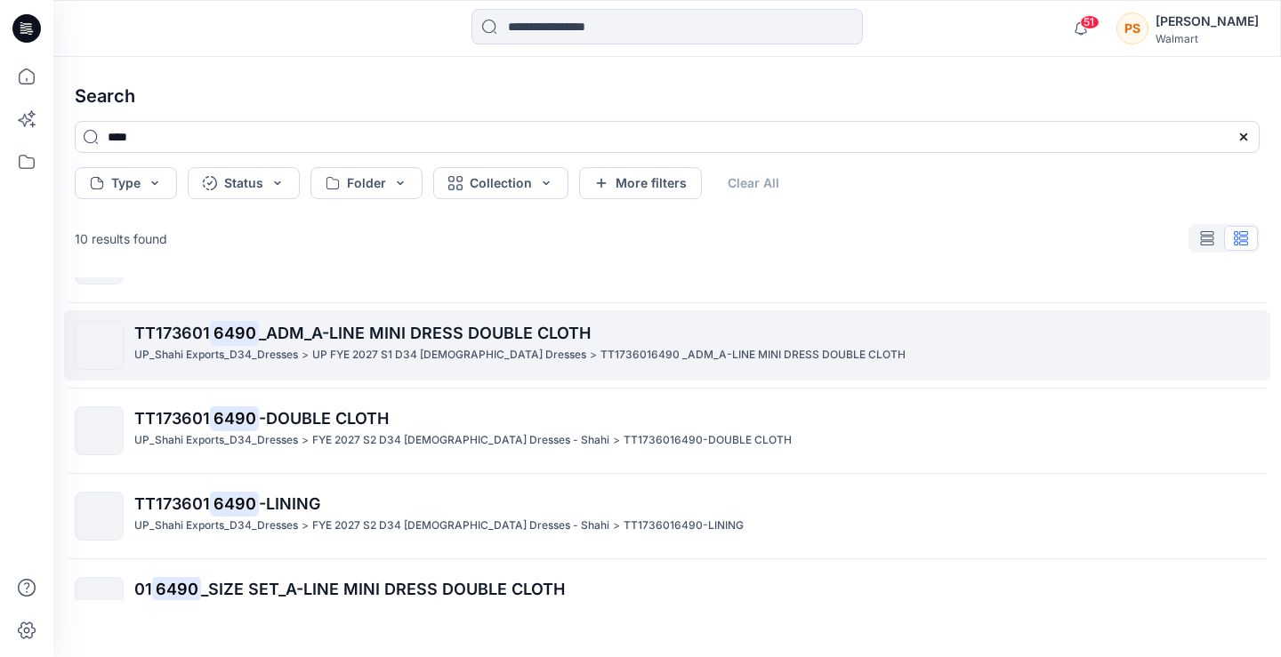
click at [236, 360] on p "UP_Shahi Exports_D34_Dresses" at bounding box center [216, 355] width 164 height 19
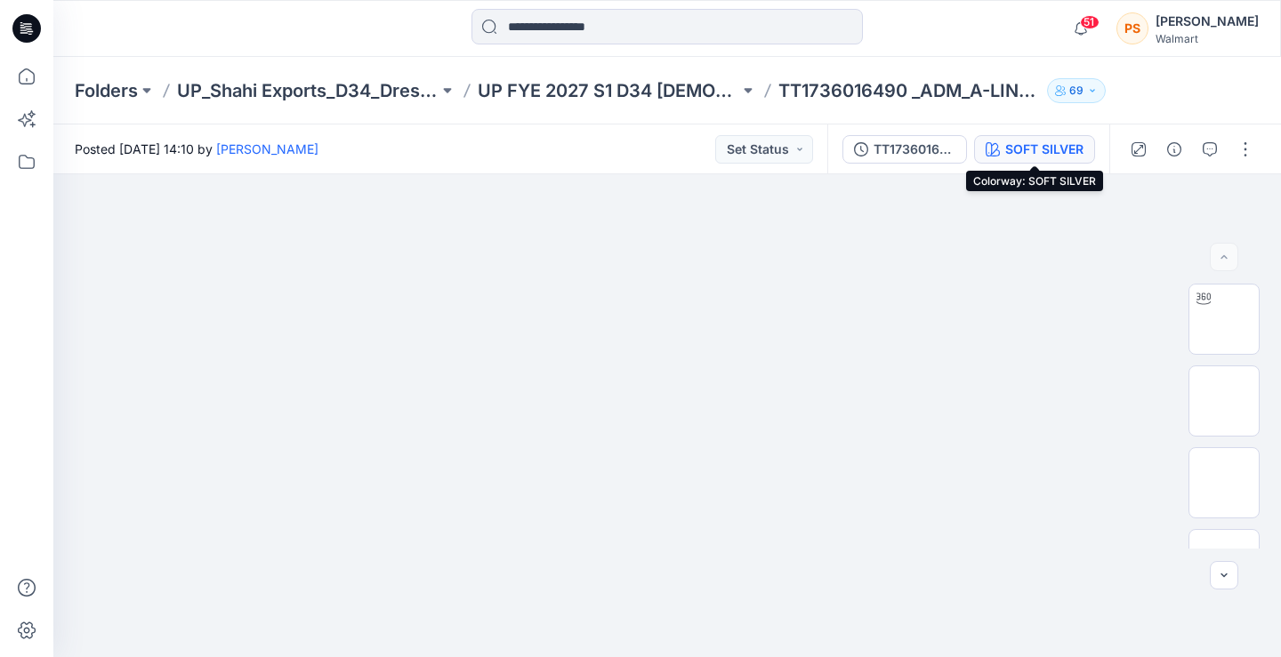
click at [998, 140] on button "SOFT SILVER" at bounding box center [1034, 149] width 121 height 28
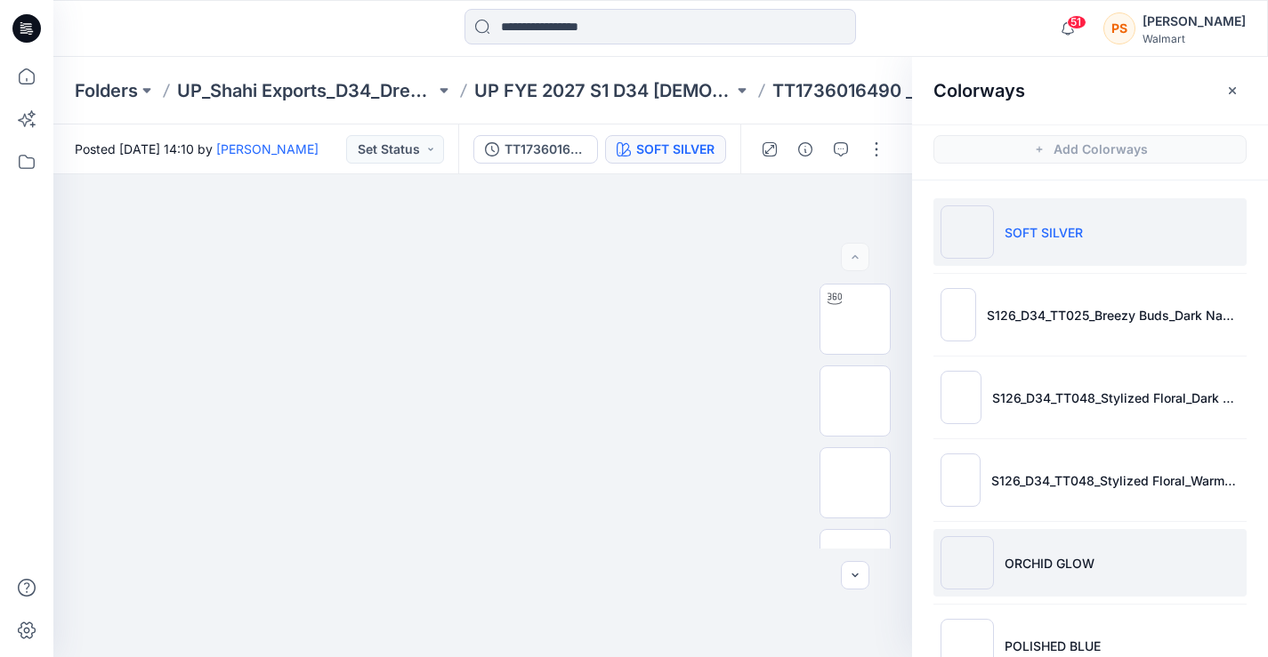
click at [988, 545] on img at bounding box center [966, 562] width 53 height 53
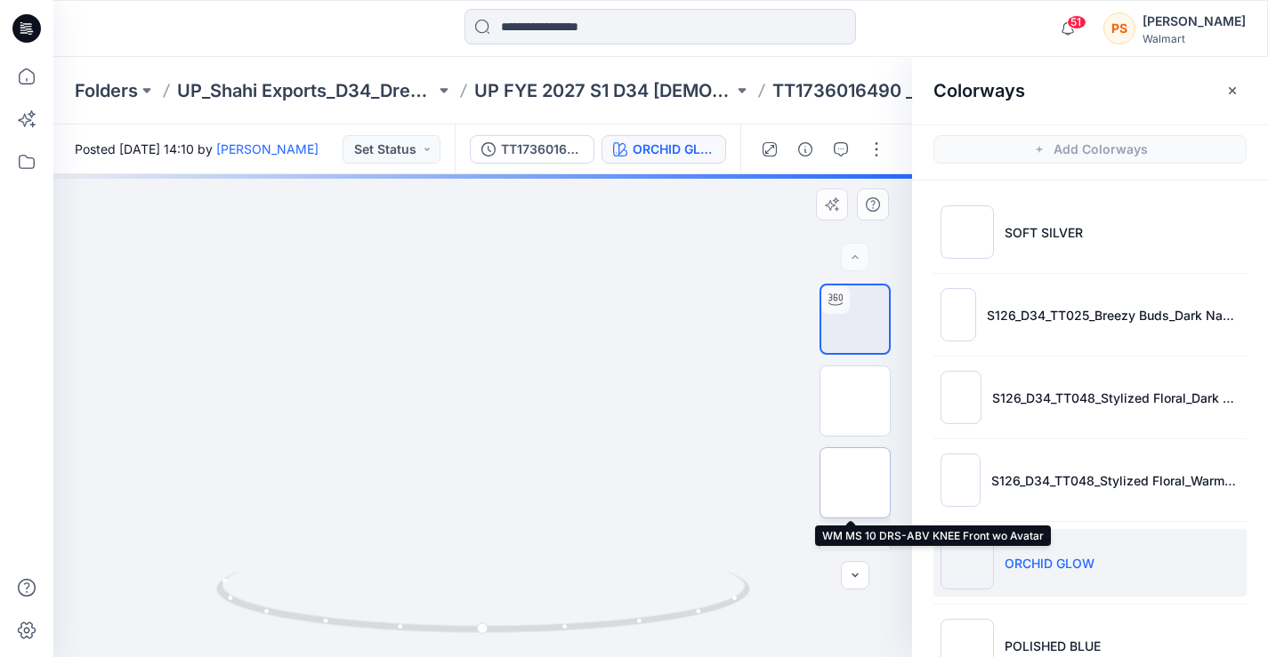
click at [855, 483] on img at bounding box center [855, 483] width 0 height 0
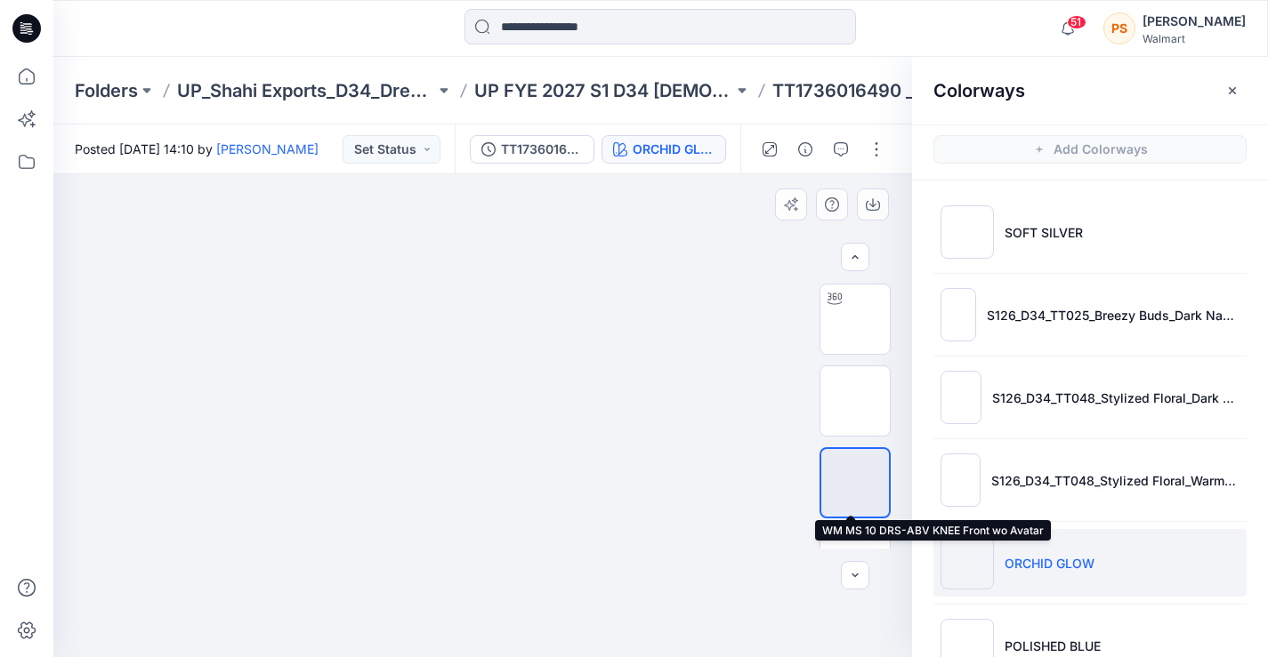
scroll to position [60, 0]
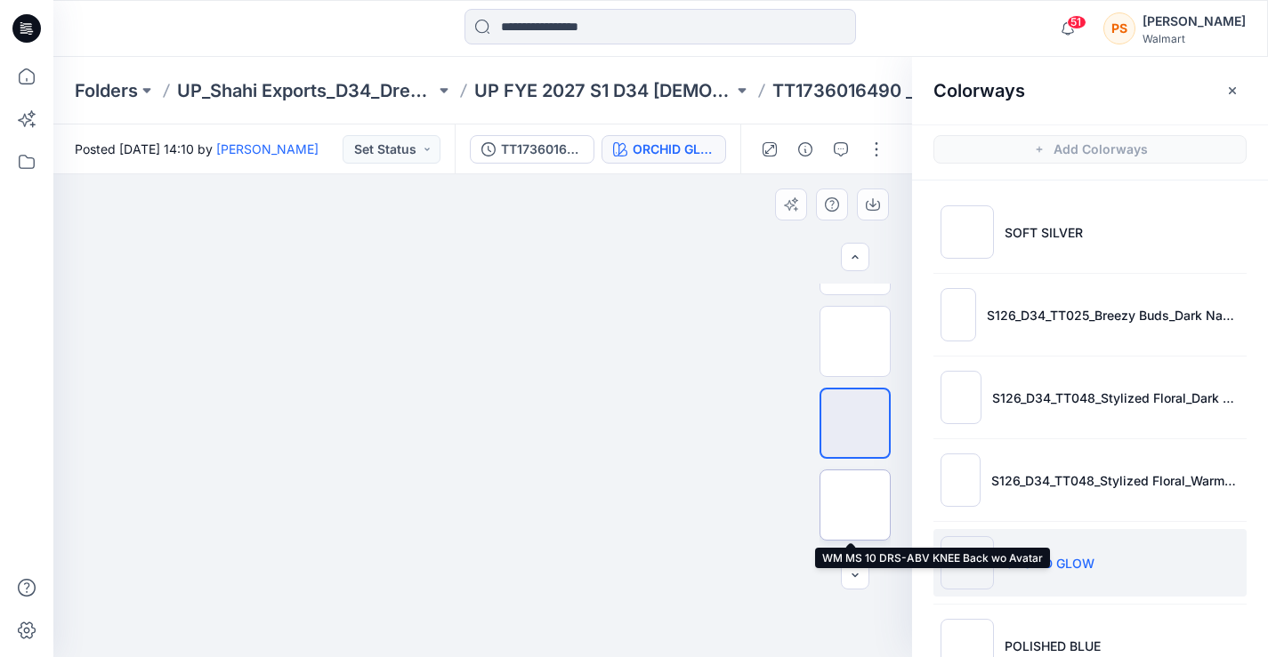
click at [855, 505] on img at bounding box center [855, 505] width 0 height 0
